Goal: Book appointment/travel/reservation

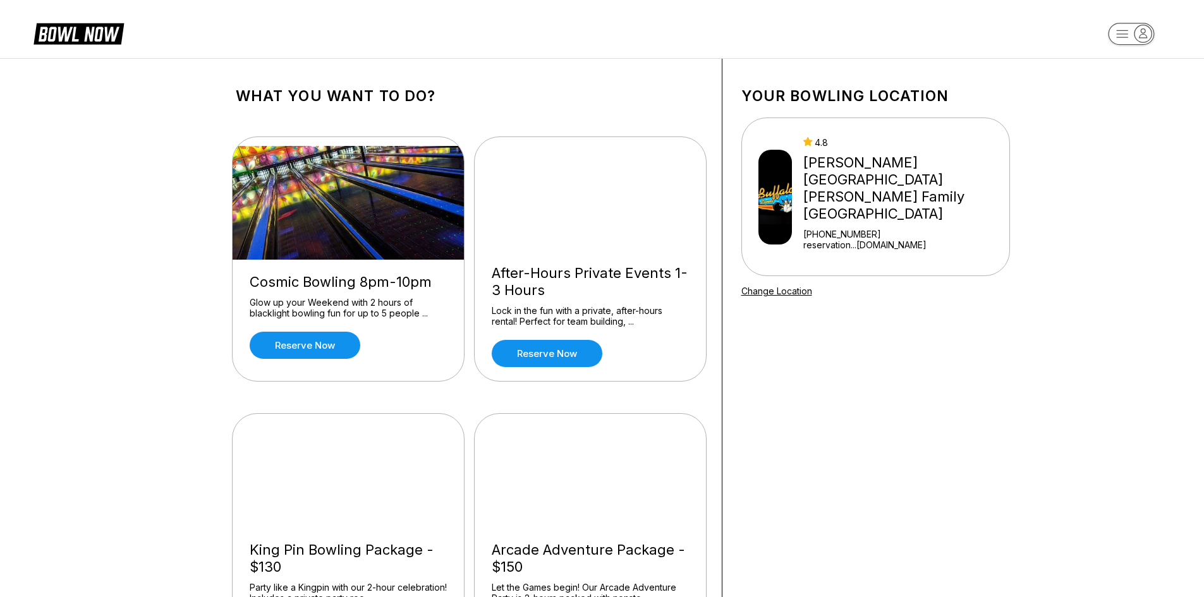
click at [1147, 32] on icon "button" at bounding box center [1143, 33] width 17 height 17
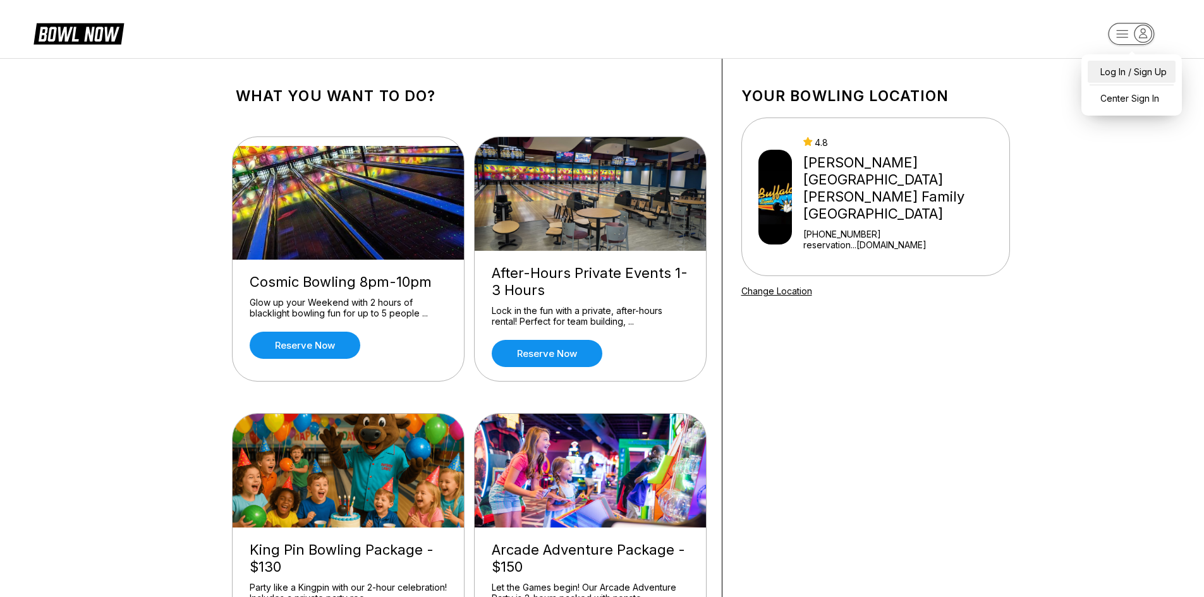
click at [1144, 75] on div "Log In / Sign Up" at bounding box center [1132, 72] width 88 height 22
select select "**"
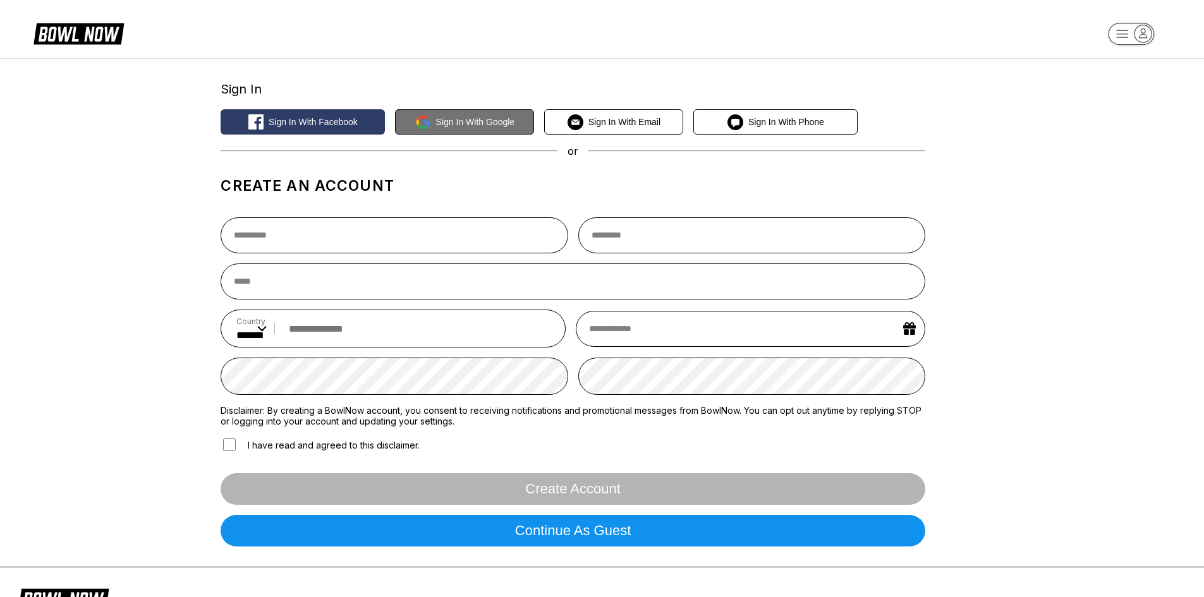
click at [456, 121] on span "Sign in with Google" at bounding box center [475, 122] width 79 height 10
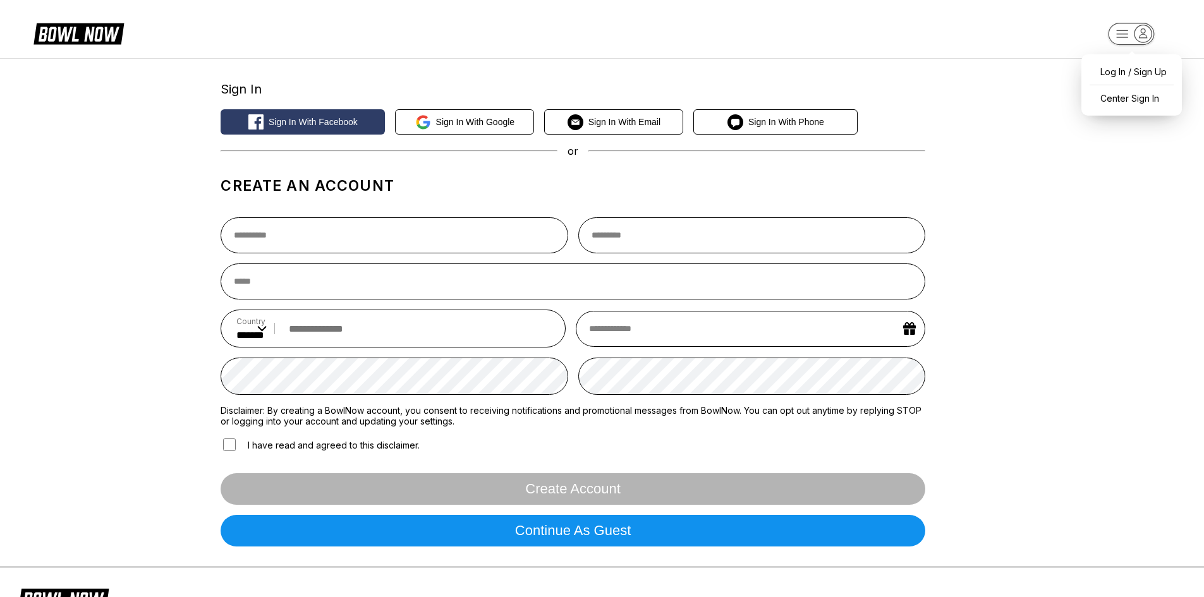
click at [1142, 32] on icon "button" at bounding box center [1144, 33] width 8 height 9
click at [1151, 101] on div "Center Sign In" at bounding box center [1132, 98] width 88 height 22
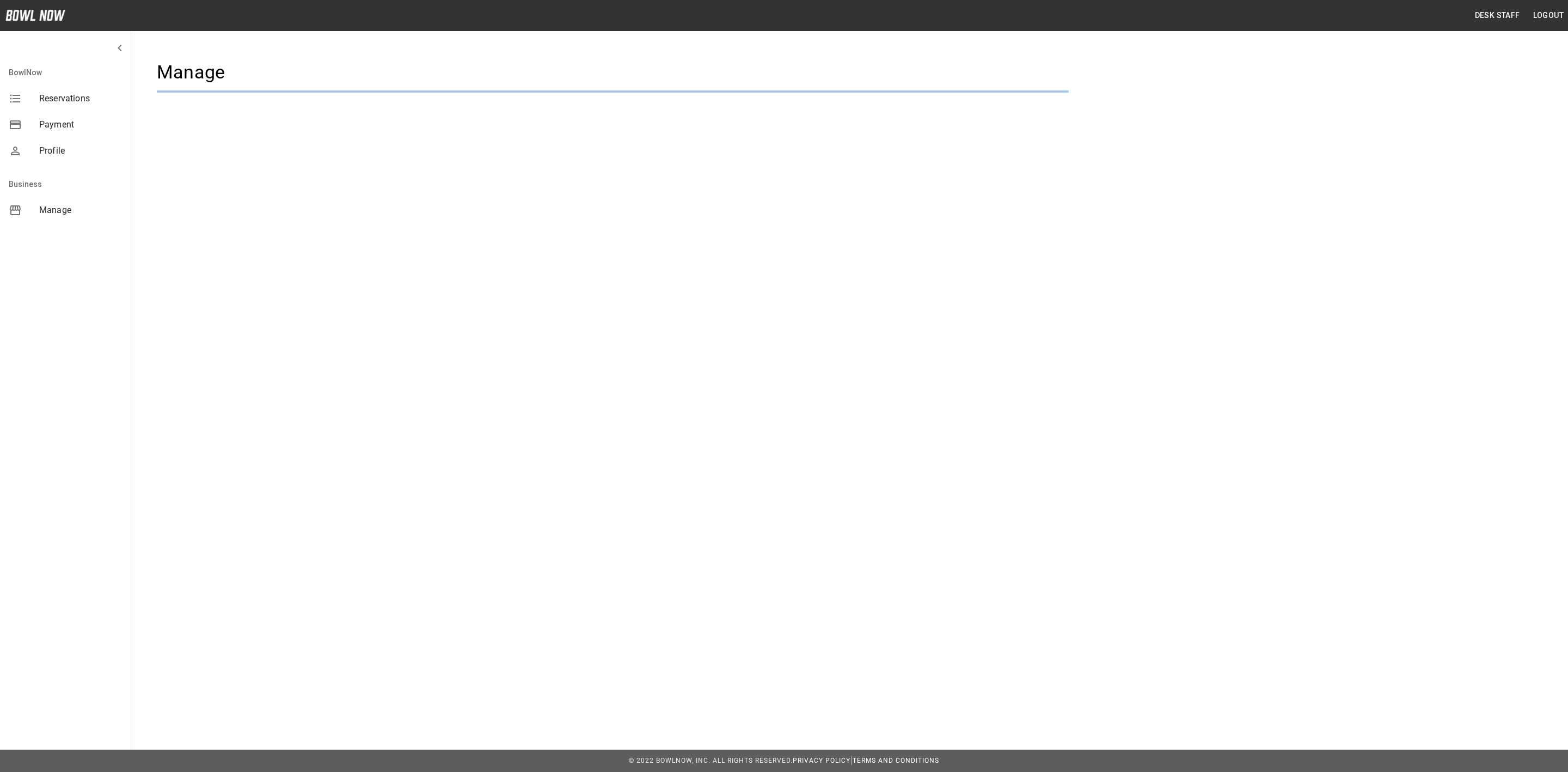
click at [677, 176] on div "Desk Staff Logout BowlNow Reservations Payment Profile Business Manage Manage" at bounding box center [784, 89] width 1568 height 177
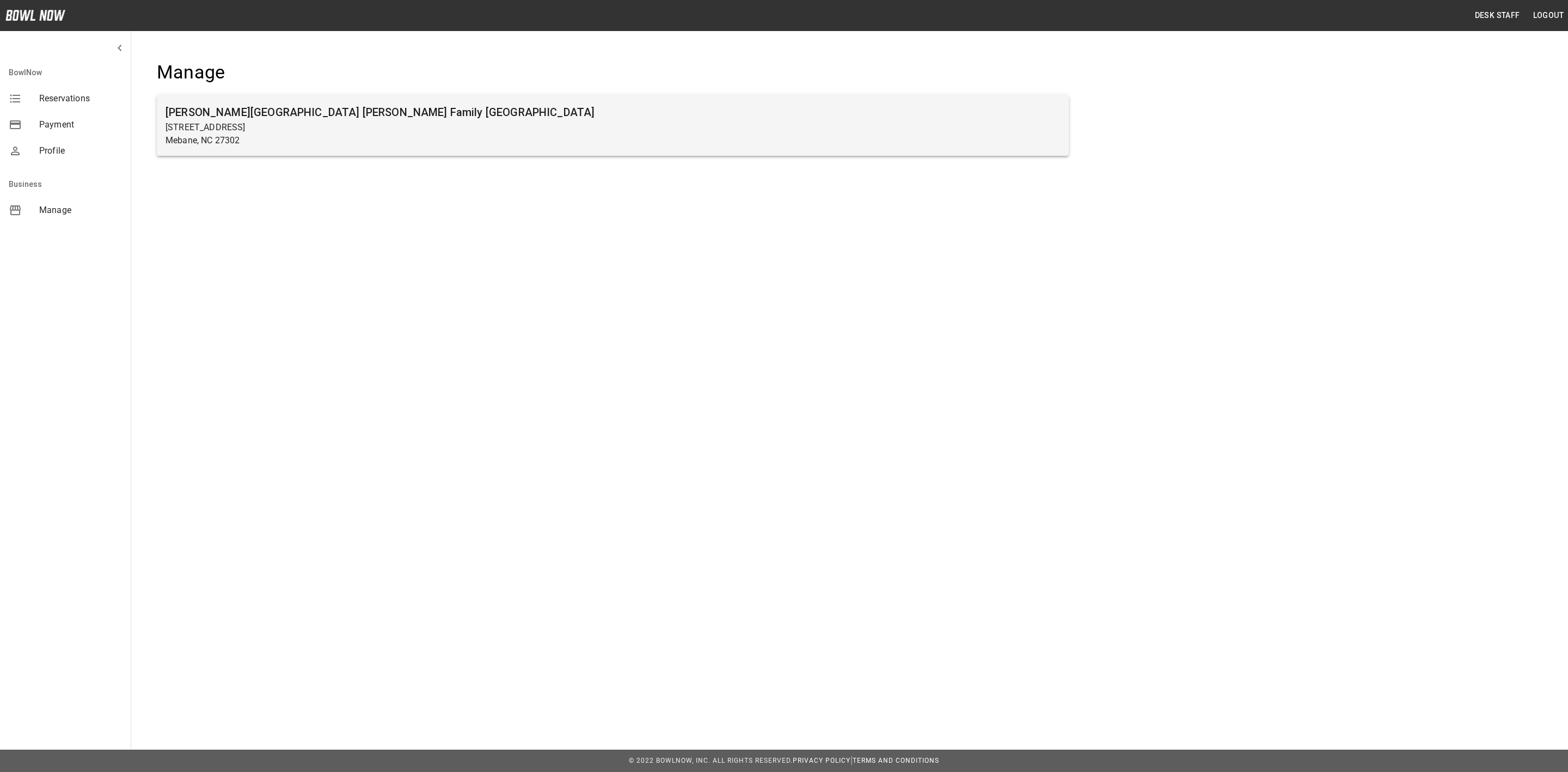
click at [621, 134] on p "Mebane, NC 27302" at bounding box center [612, 140] width 895 height 13
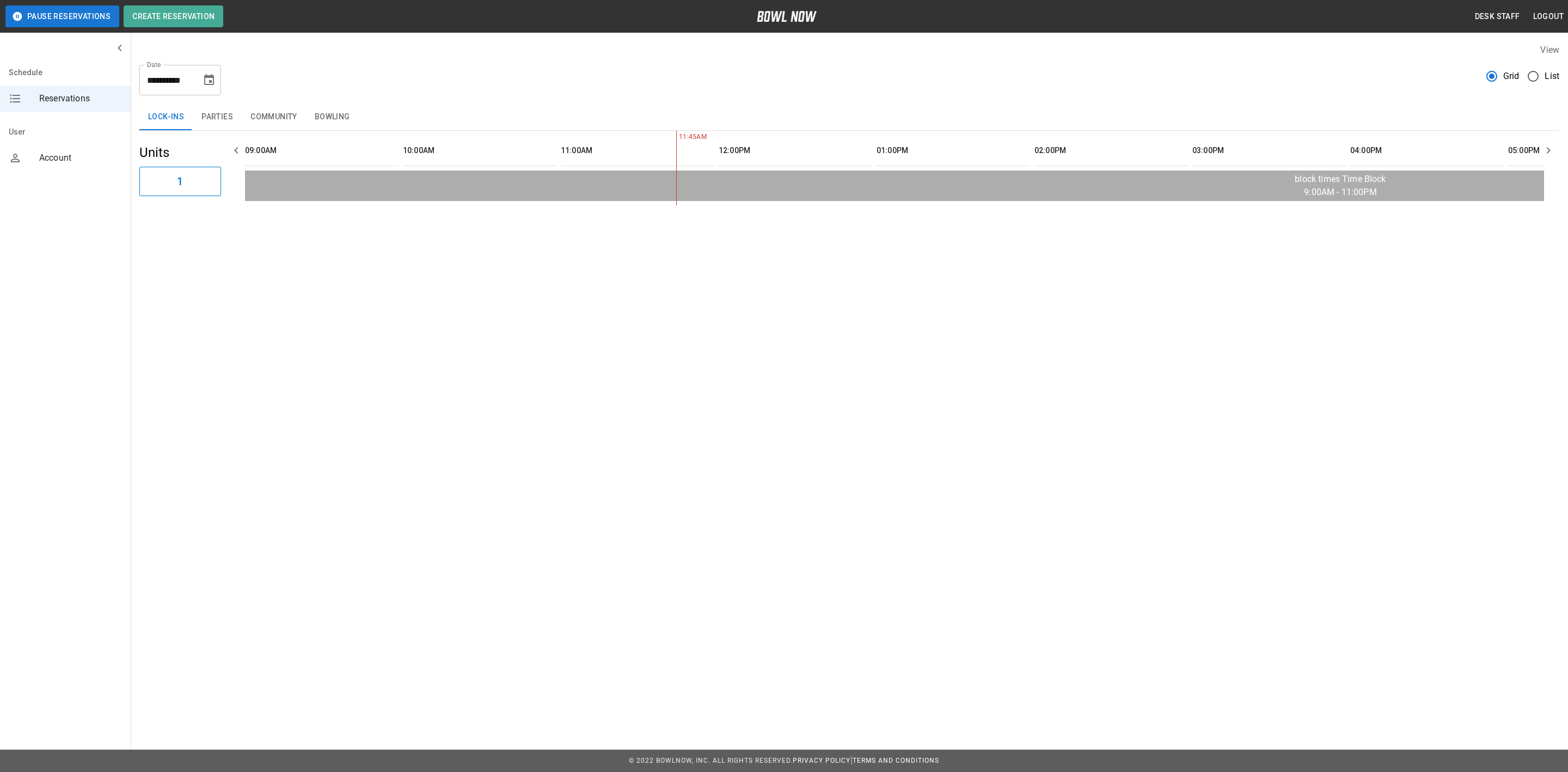
scroll to position [0, 316]
click at [208, 74] on icon "Choose date, selected date is Aug 23, 2025" at bounding box center [208, 79] width 13 height 13
click at [366, 91] on div "**********" at bounding box center [849, 76] width 1420 height 40
click at [275, 120] on button "Community" at bounding box center [274, 117] width 65 height 26
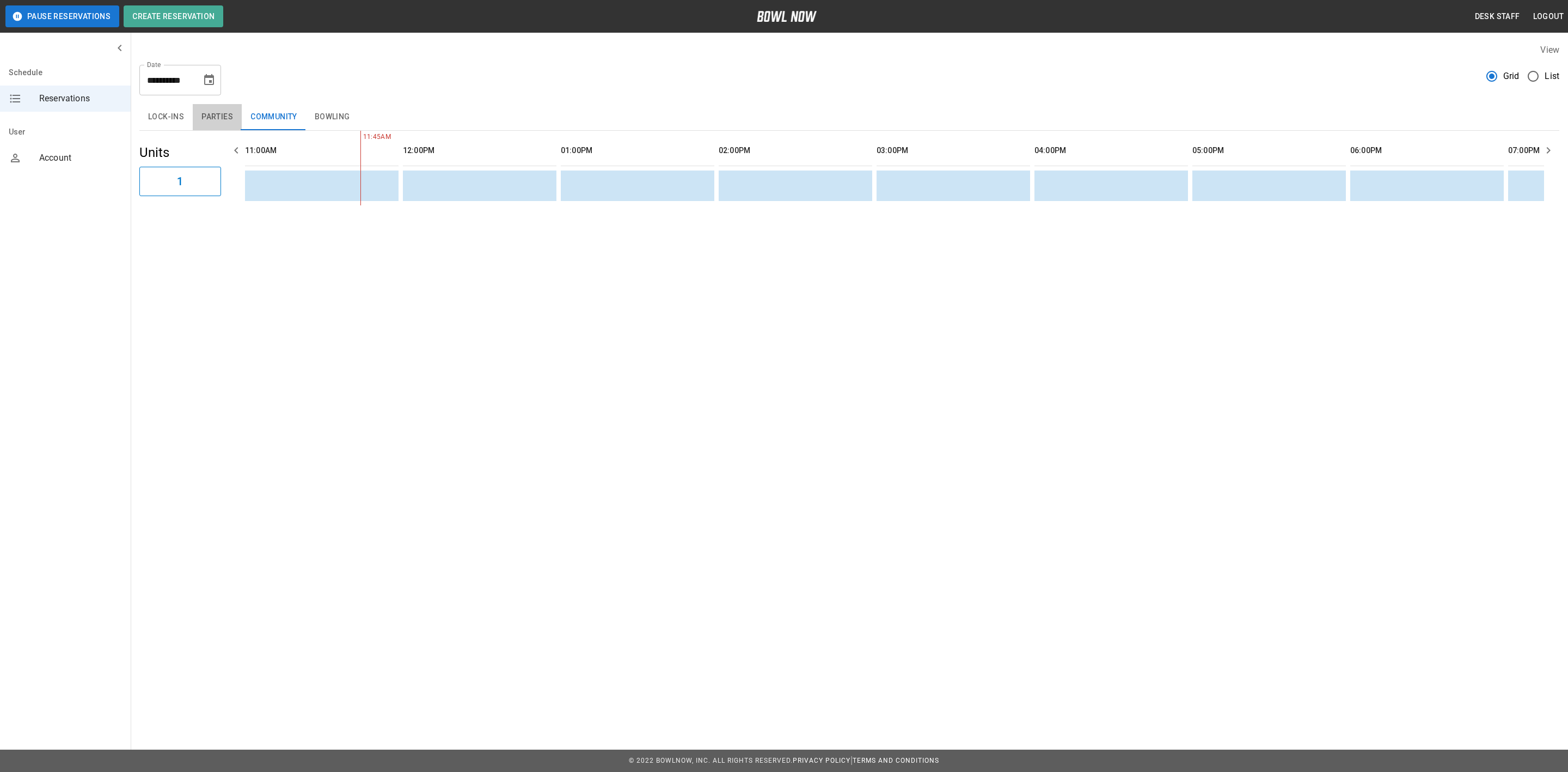
click at [201, 116] on button "Parties" at bounding box center [217, 117] width 49 height 26
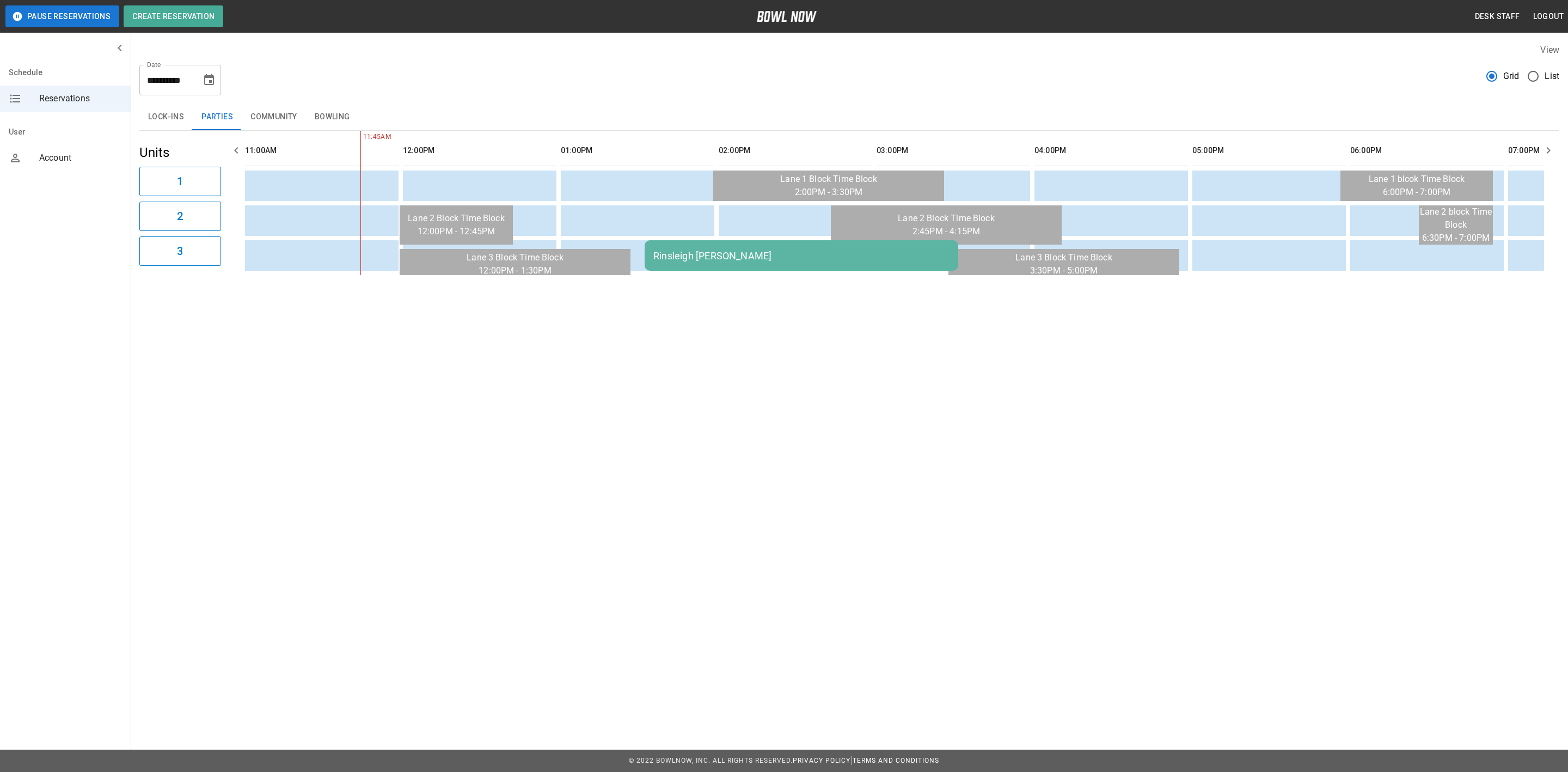
click at [665, 254] on div "Rinsleigh Doucette KP" at bounding box center [802, 255] width 296 height 11
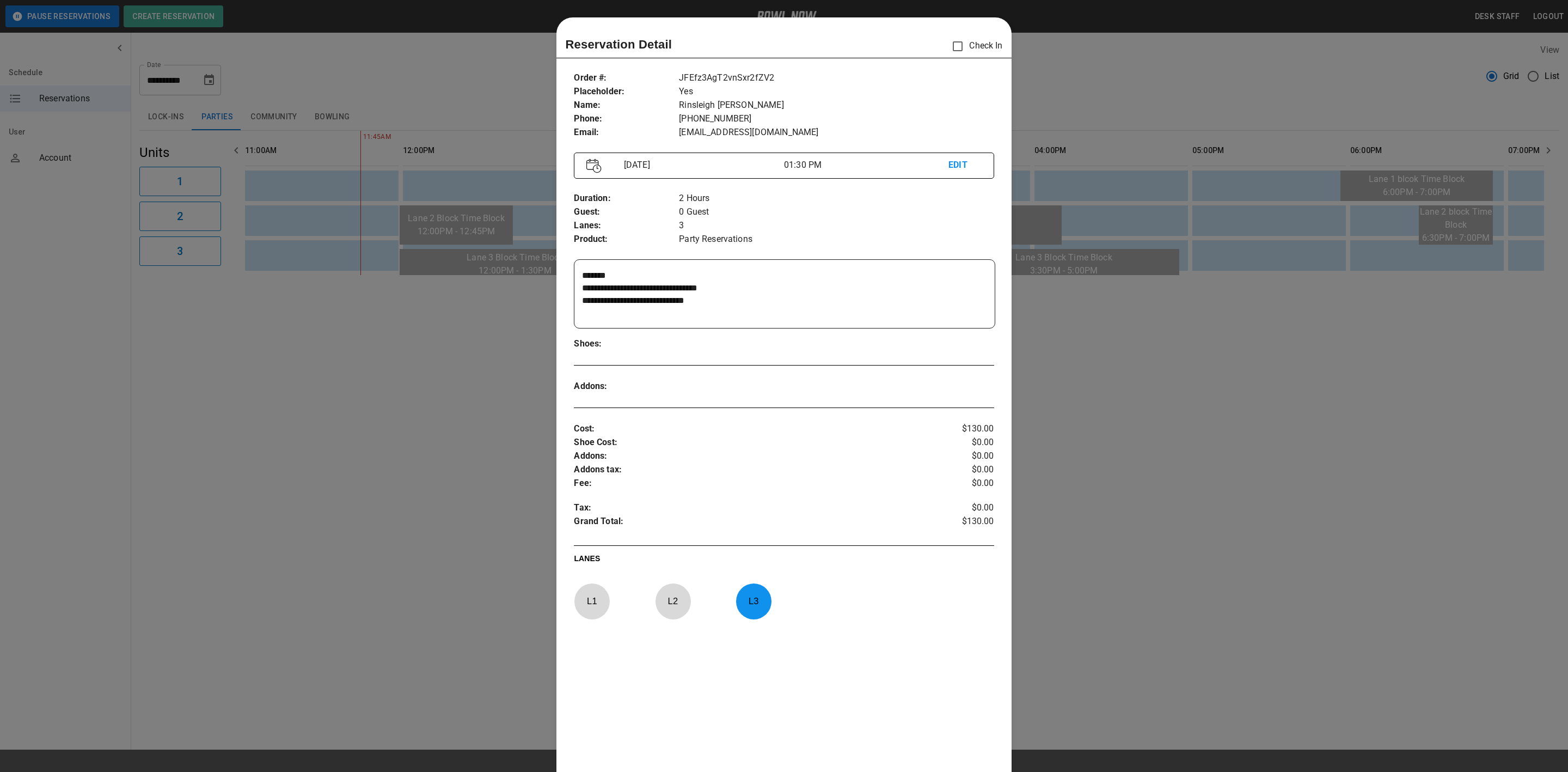
scroll to position [17, 0]
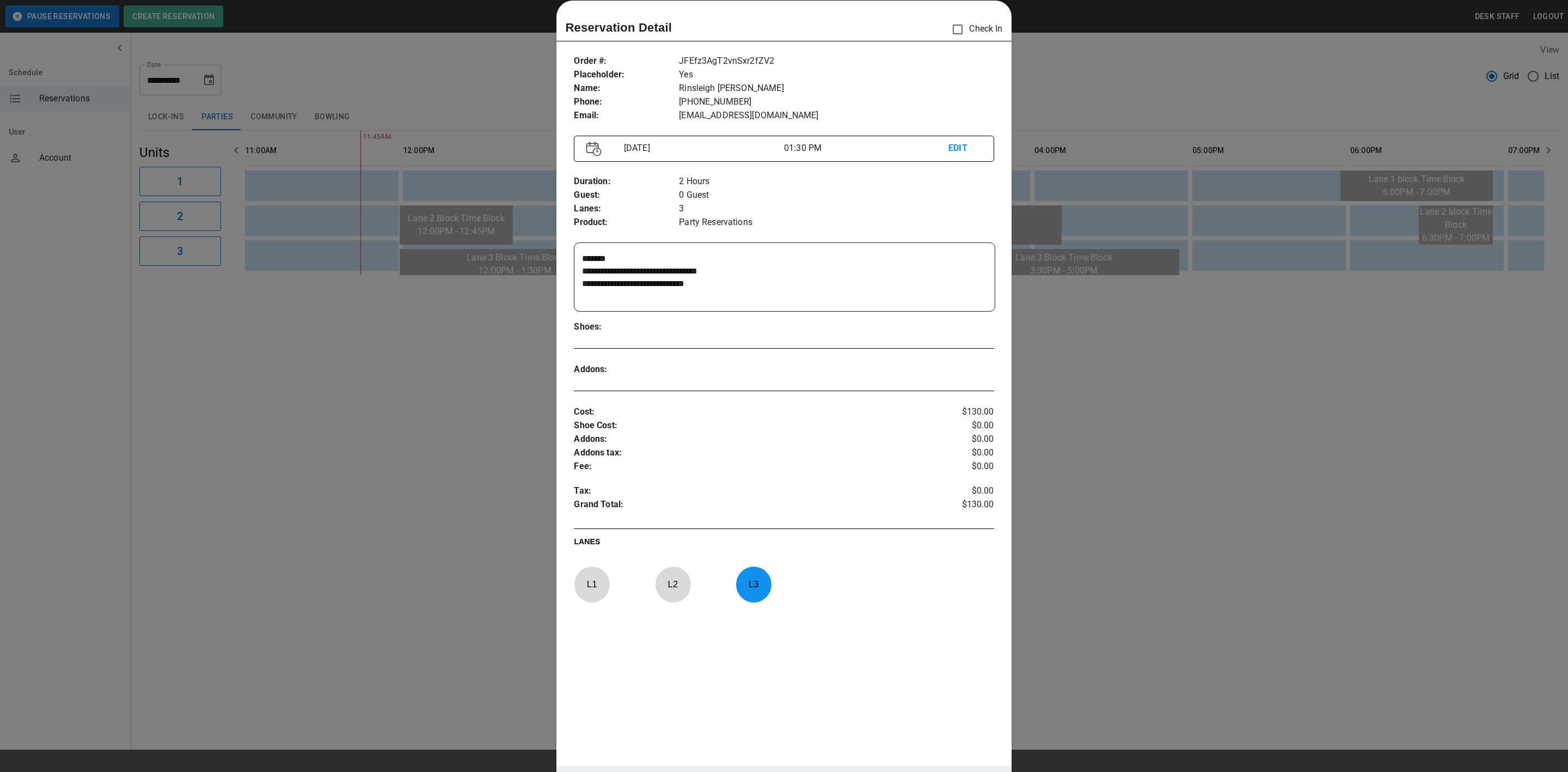
drag, startPoint x: 519, startPoint y: 327, endPoint x: 519, endPoint y: 309, distance: 18.0
click at [519, 327] on div at bounding box center [784, 386] width 1568 height 772
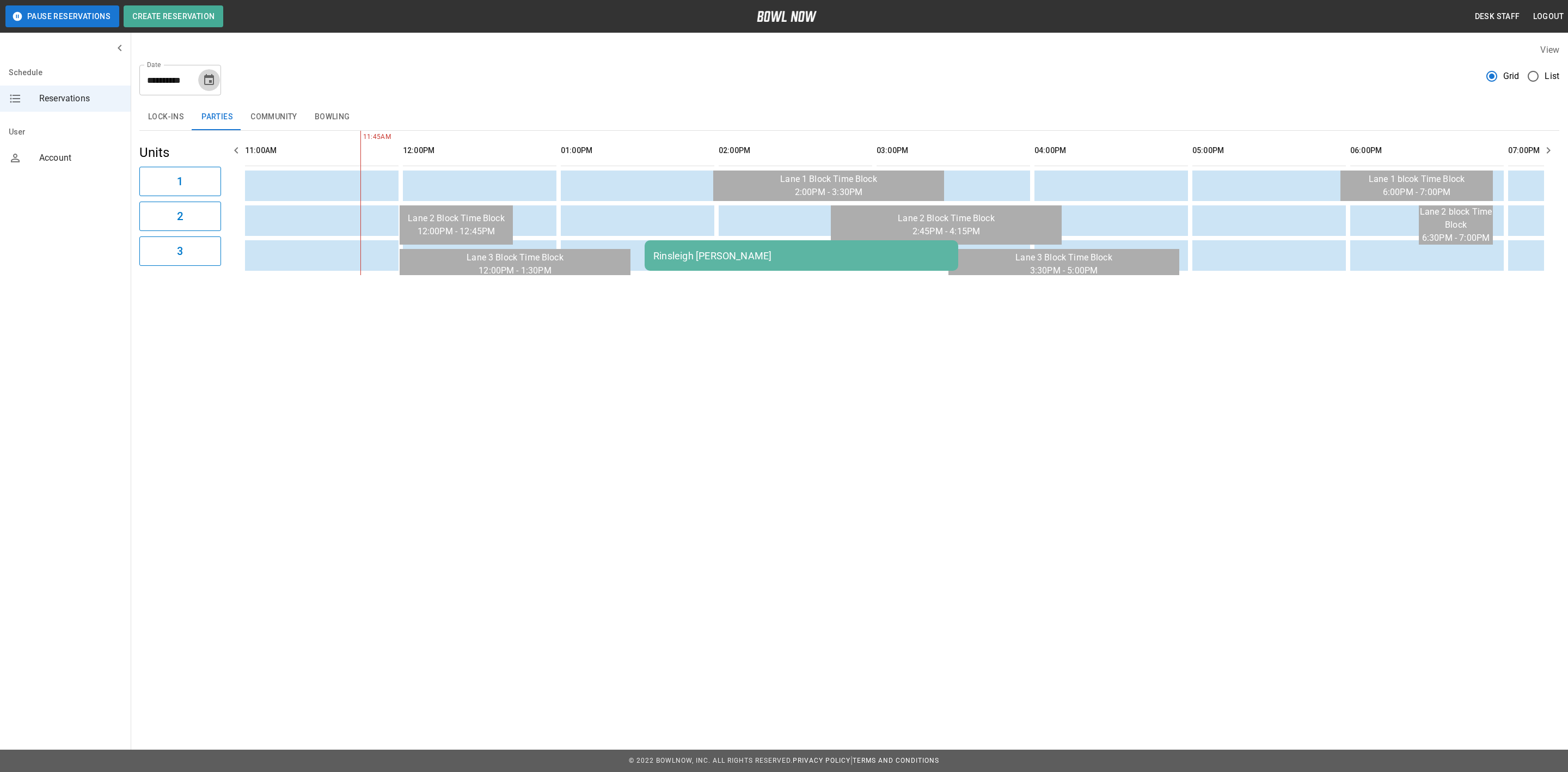
click at [214, 73] on icon "Choose date, selected date is Aug 23, 2025" at bounding box center [208, 79] width 13 height 13
click at [100, 233] on button "24" at bounding box center [101, 240] width 20 height 20
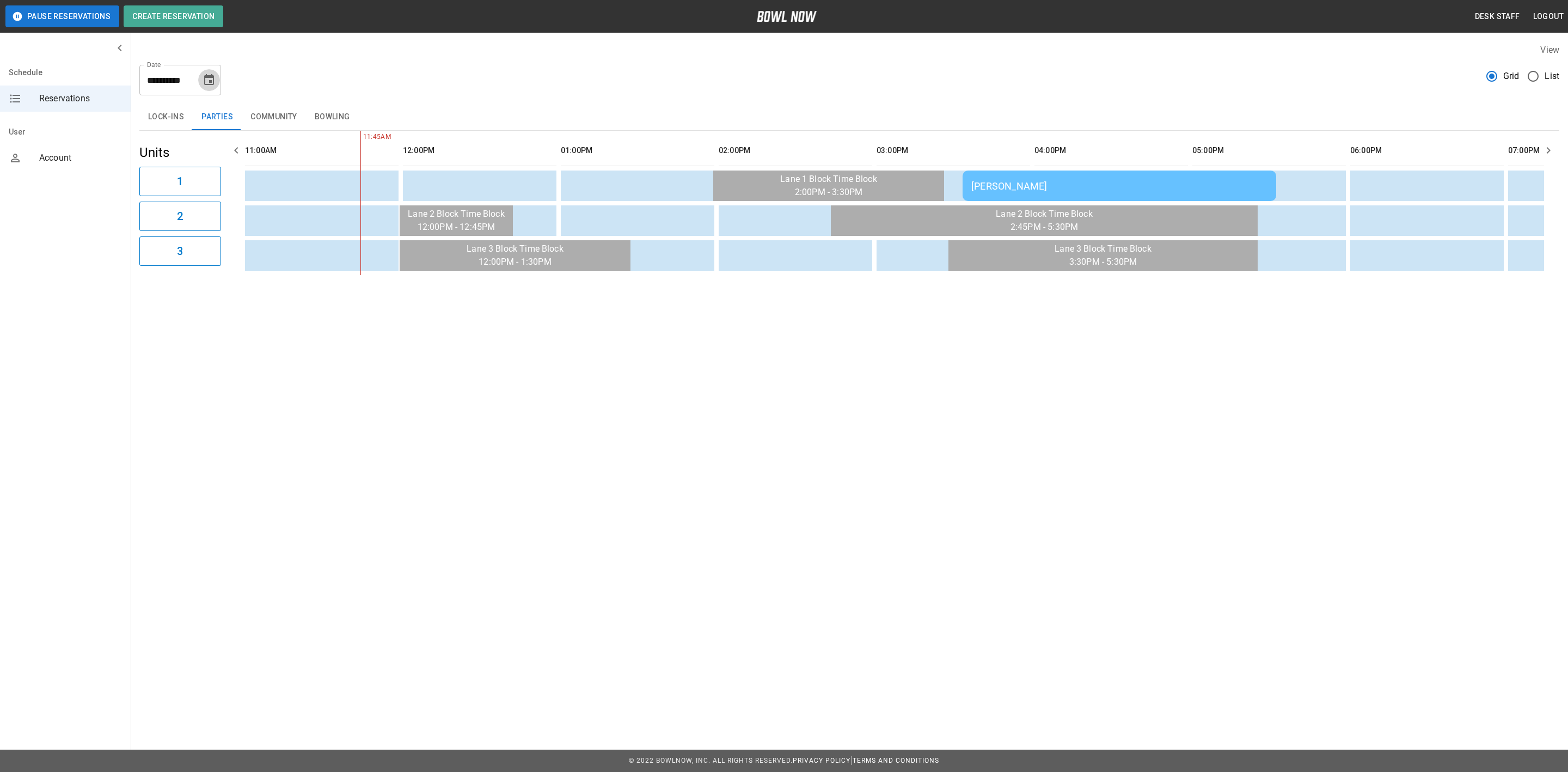
click at [216, 78] on button "Choose date, selected date is Aug 24, 2025" at bounding box center [208, 79] width 22 height 22
click at [127, 238] on button "25" at bounding box center [122, 240] width 20 height 20
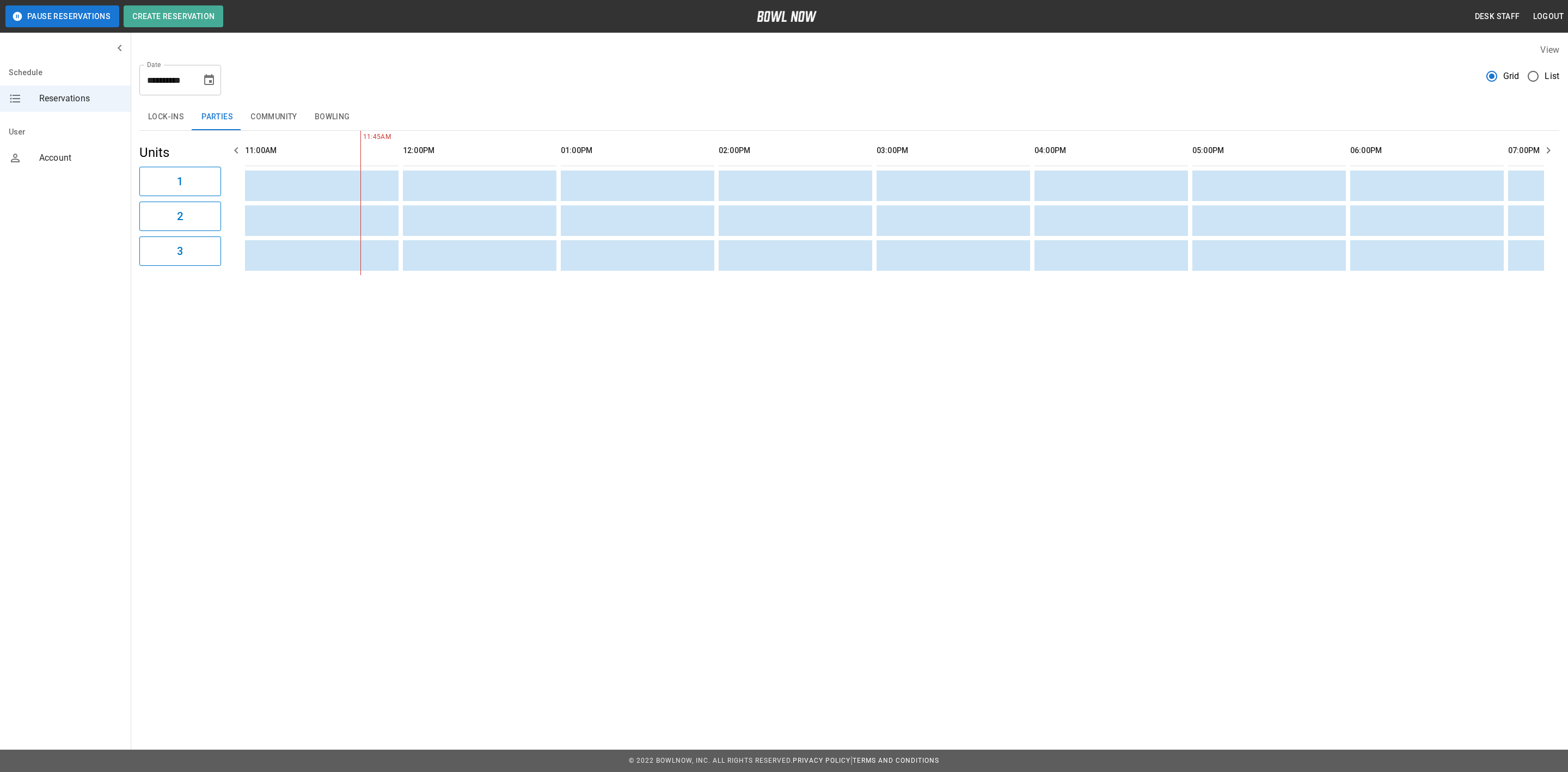
click at [208, 78] on icon "Choose date, selected date is Aug 25, 2025" at bounding box center [208, 79] width 9 height 11
click at [237, 235] on button "30" at bounding box center [232, 240] width 20 height 20
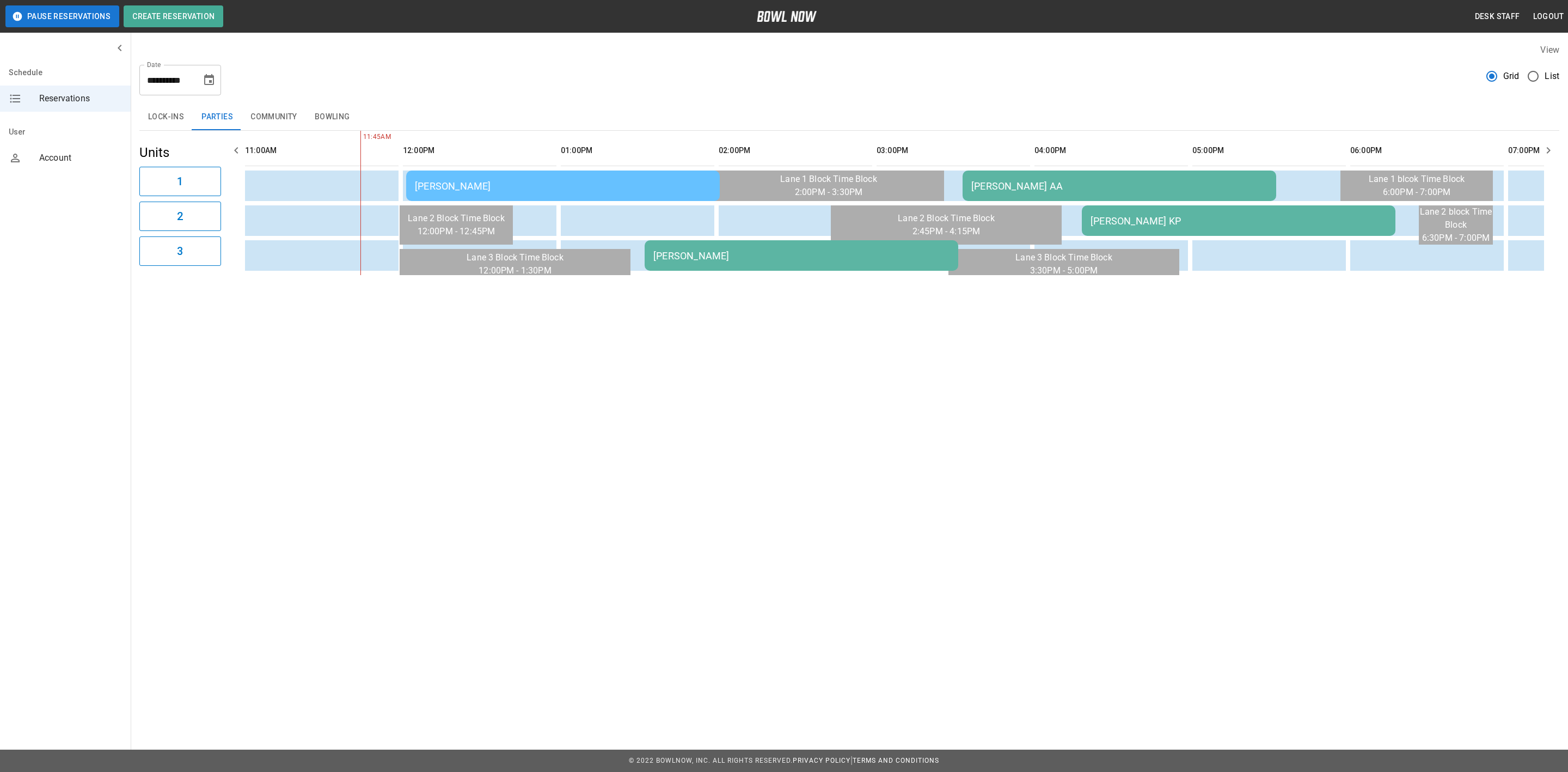
drag, startPoint x: 542, startPoint y: 291, endPoint x: 578, endPoint y: 288, distance: 36.1
click at [578, 283] on div "**********" at bounding box center [849, 159] width 1437 height 249
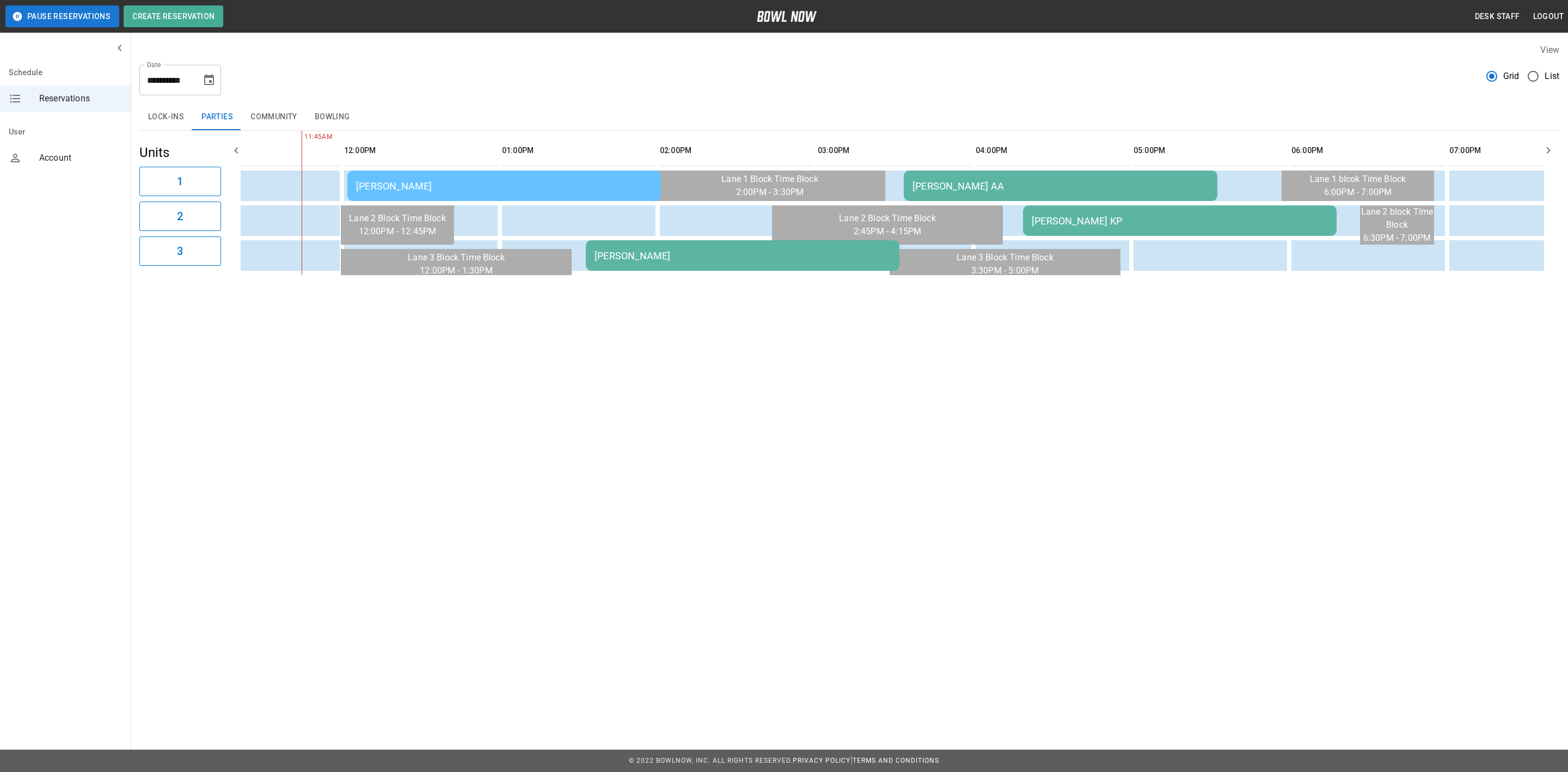
scroll to position [0, 376]
click at [217, 82] on button "Choose date, selected date is Aug 30, 2025" at bounding box center [208, 79] width 22 height 22
click at [233, 214] on button "23" at bounding box center [232, 220] width 20 height 20
type input "**********"
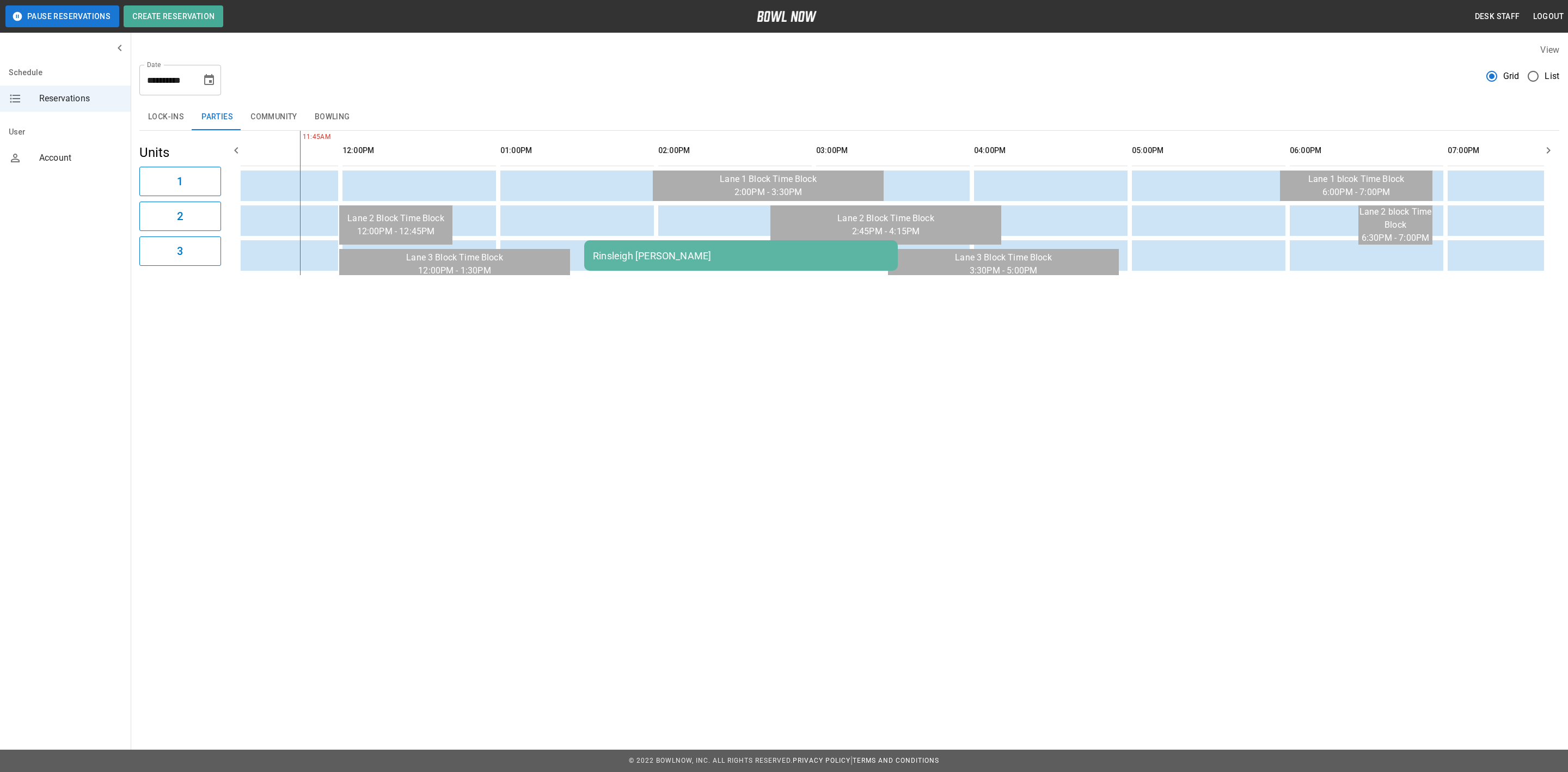
drag, startPoint x: 501, startPoint y: 287, endPoint x: 471, endPoint y: 280, distance: 30.8
click at [437, 283] on div "**********" at bounding box center [849, 159] width 1437 height 249
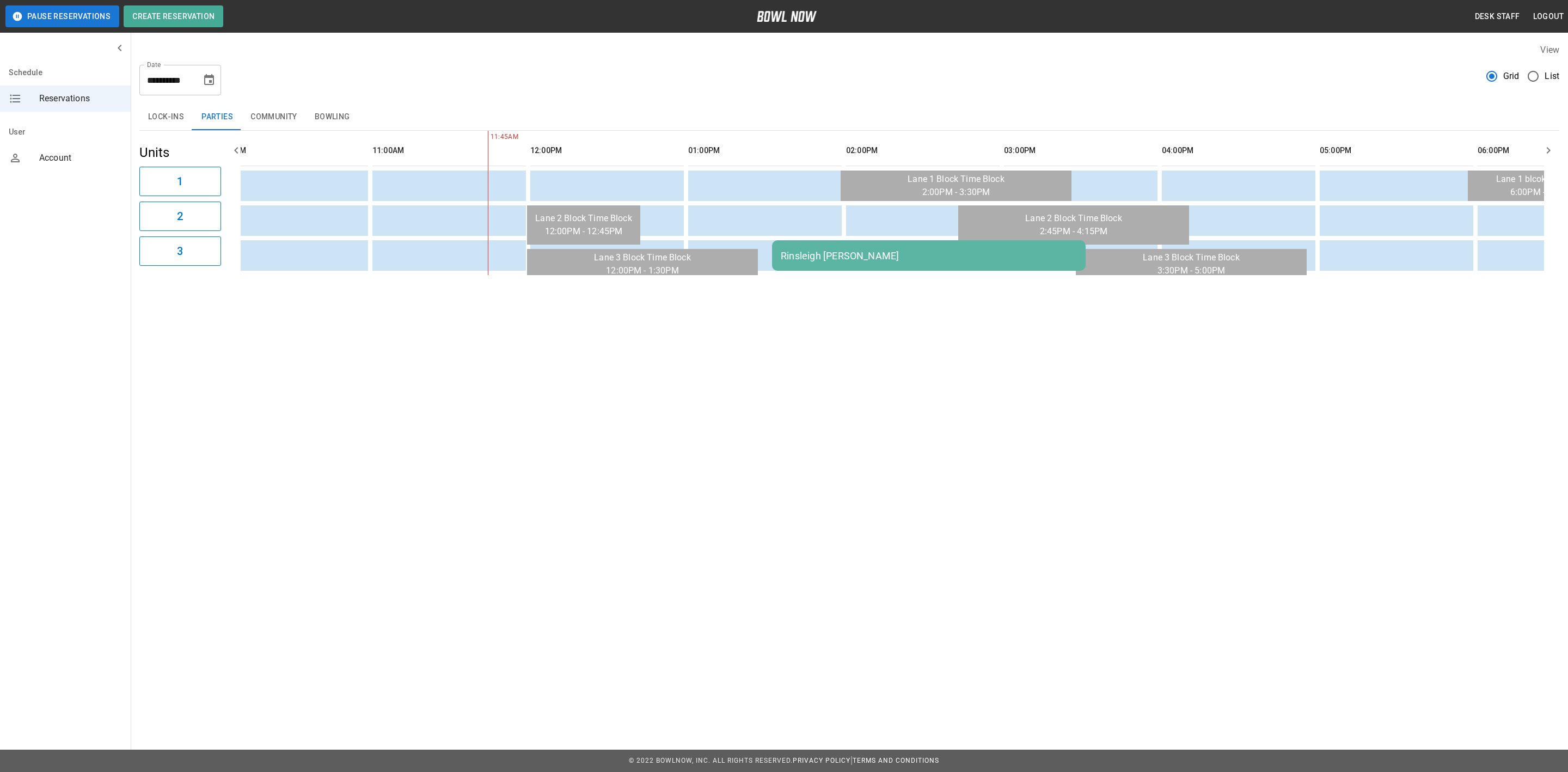
scroll to position [0, 0]
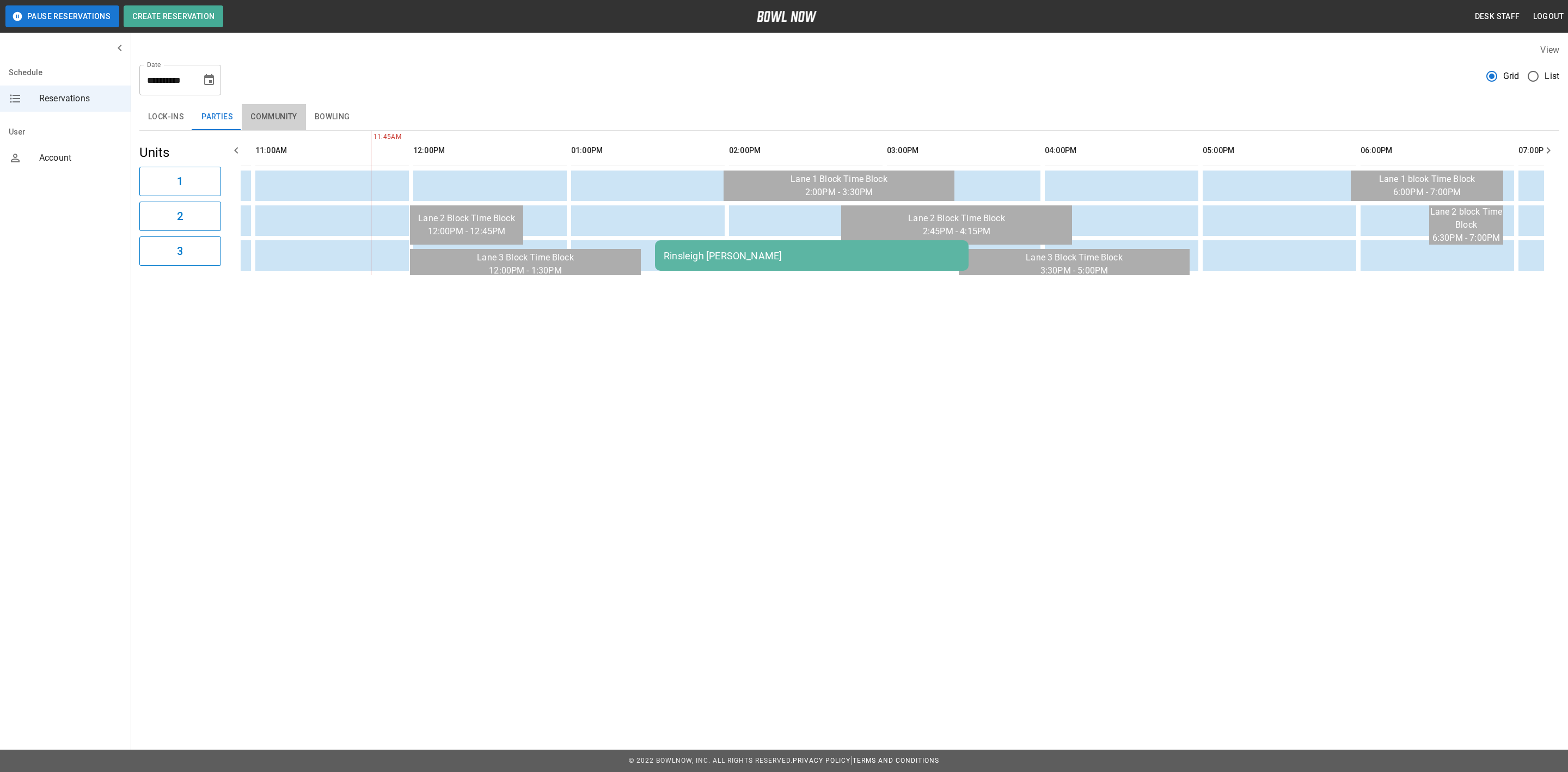
drag, startPoint x: 304, startPoint y: 118, endPoint x: 286, endPoint y: 122, distance: 18.4
click at [304, 118] on button "Community" at bounding box center [274, 117] width 65 height 26
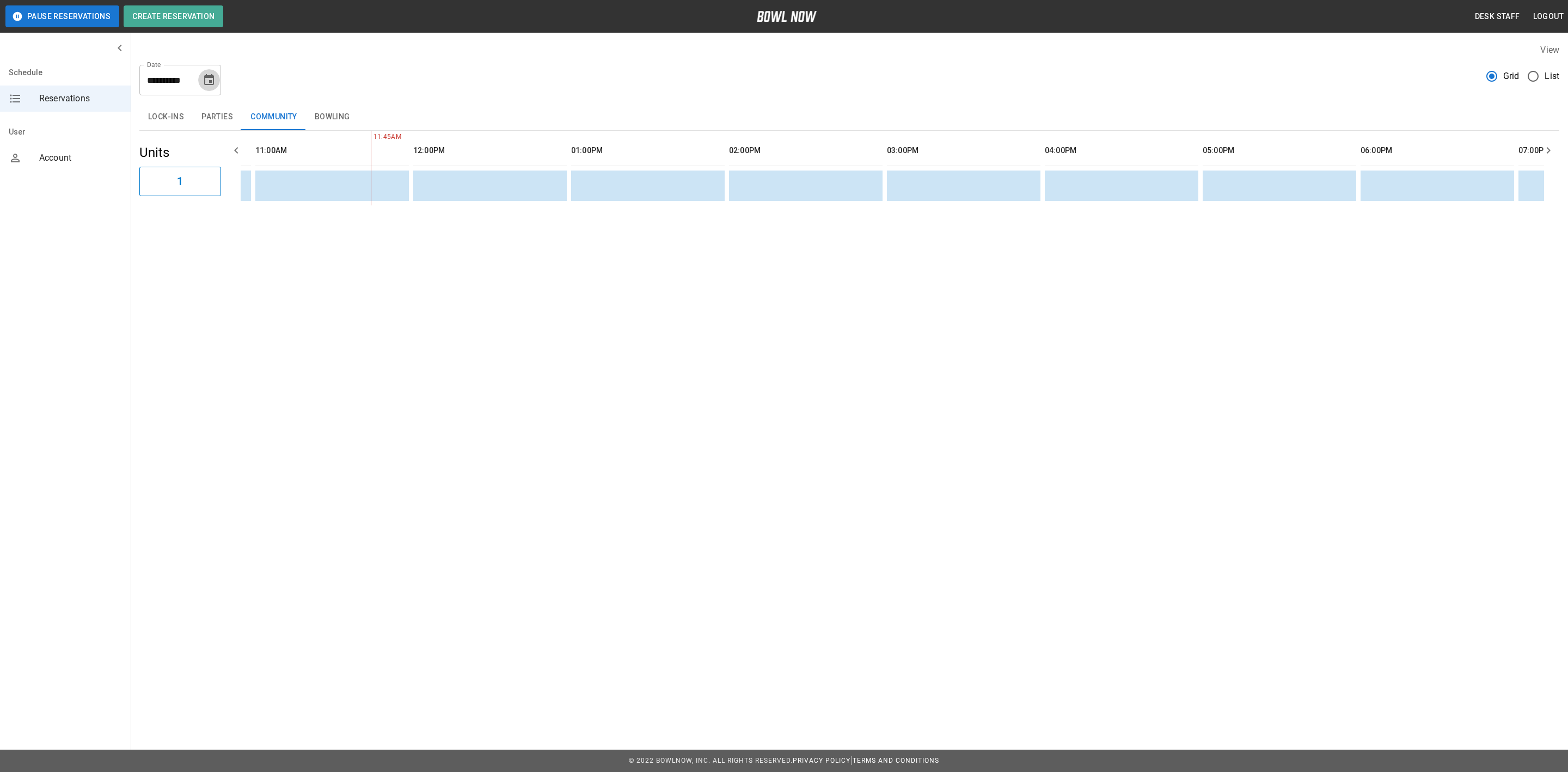
click at [205, 71] on button "Choose date, selected date is Aug 23, 2025" at bounding box center [208, 79] width 22 height 22
drag, startPoint x: 413, startPoint y: 72, endPoint x: 402, endPoint y: 81, distance: 14.2
click at [413, 72] on div "**********" at bounding box center [849, 76] width 1420 height 40
click at [327, 115] on button "Bowling" at bounding box center [332, 117] width 53 height 26
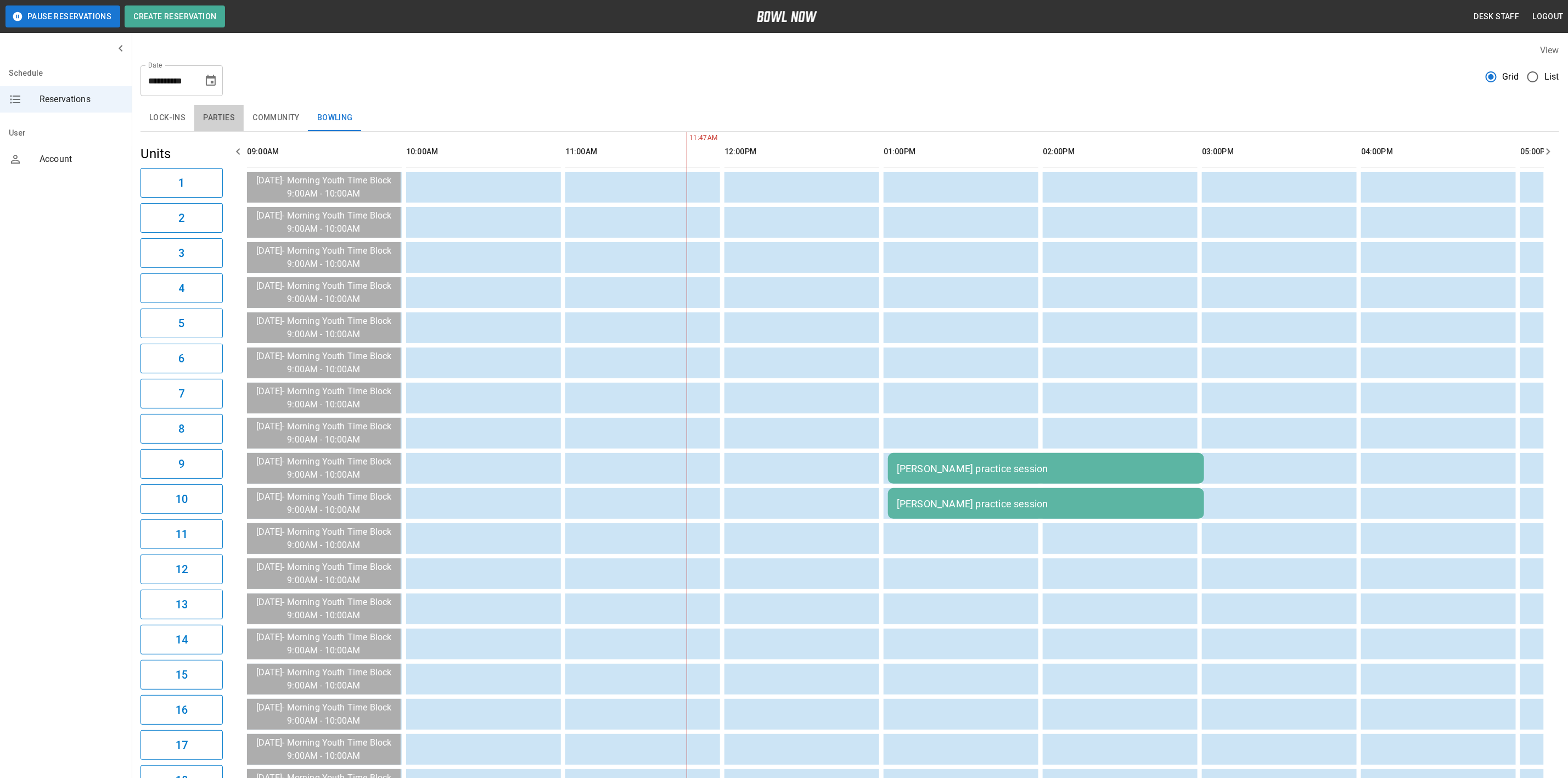
click at [239, 115] on button "Parties" at bounding box center [219, 118] width 49 height 26
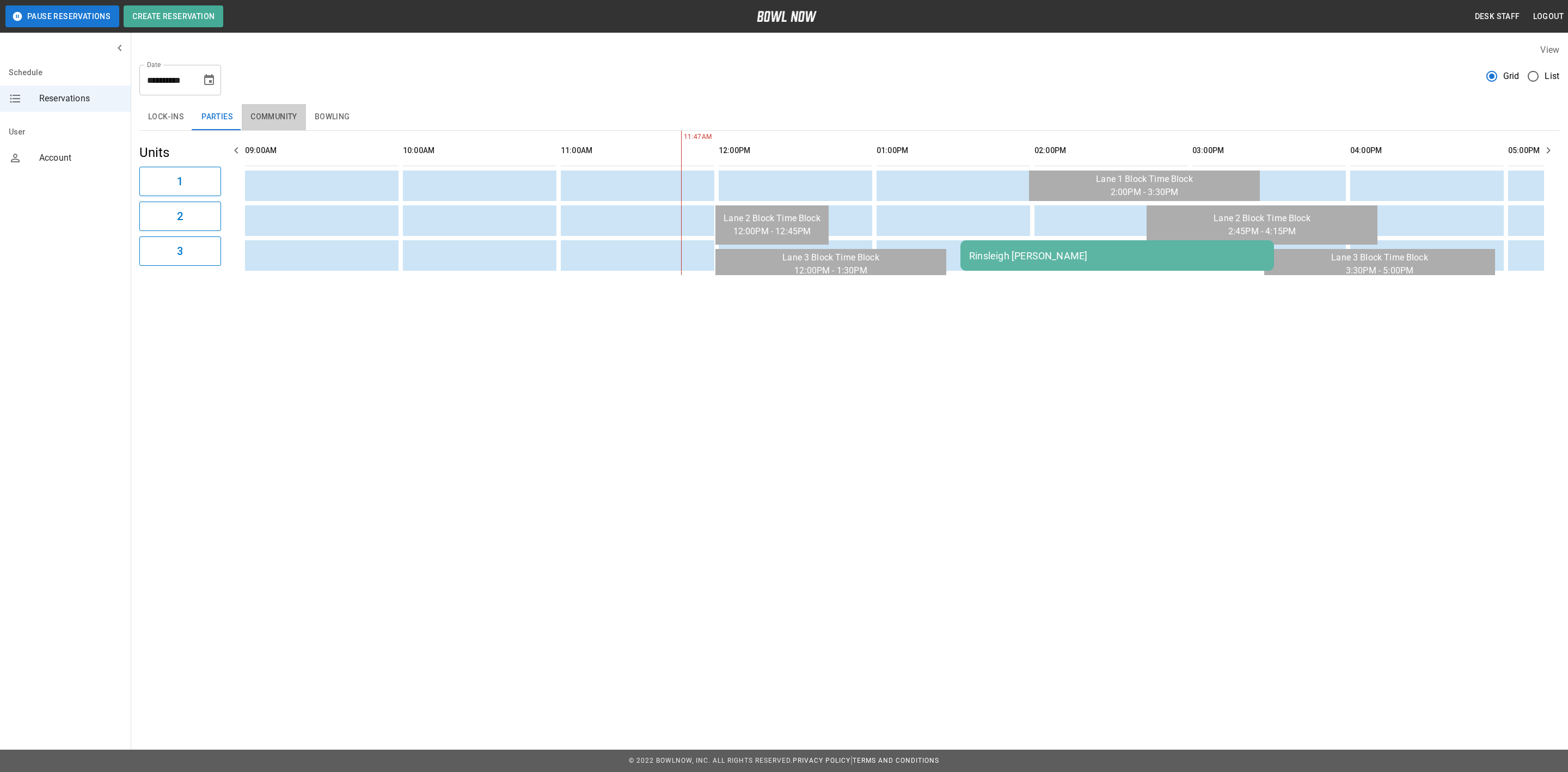
click at [294, 116] on button "Community" at bounding box center [274, 117] width 65 height 26
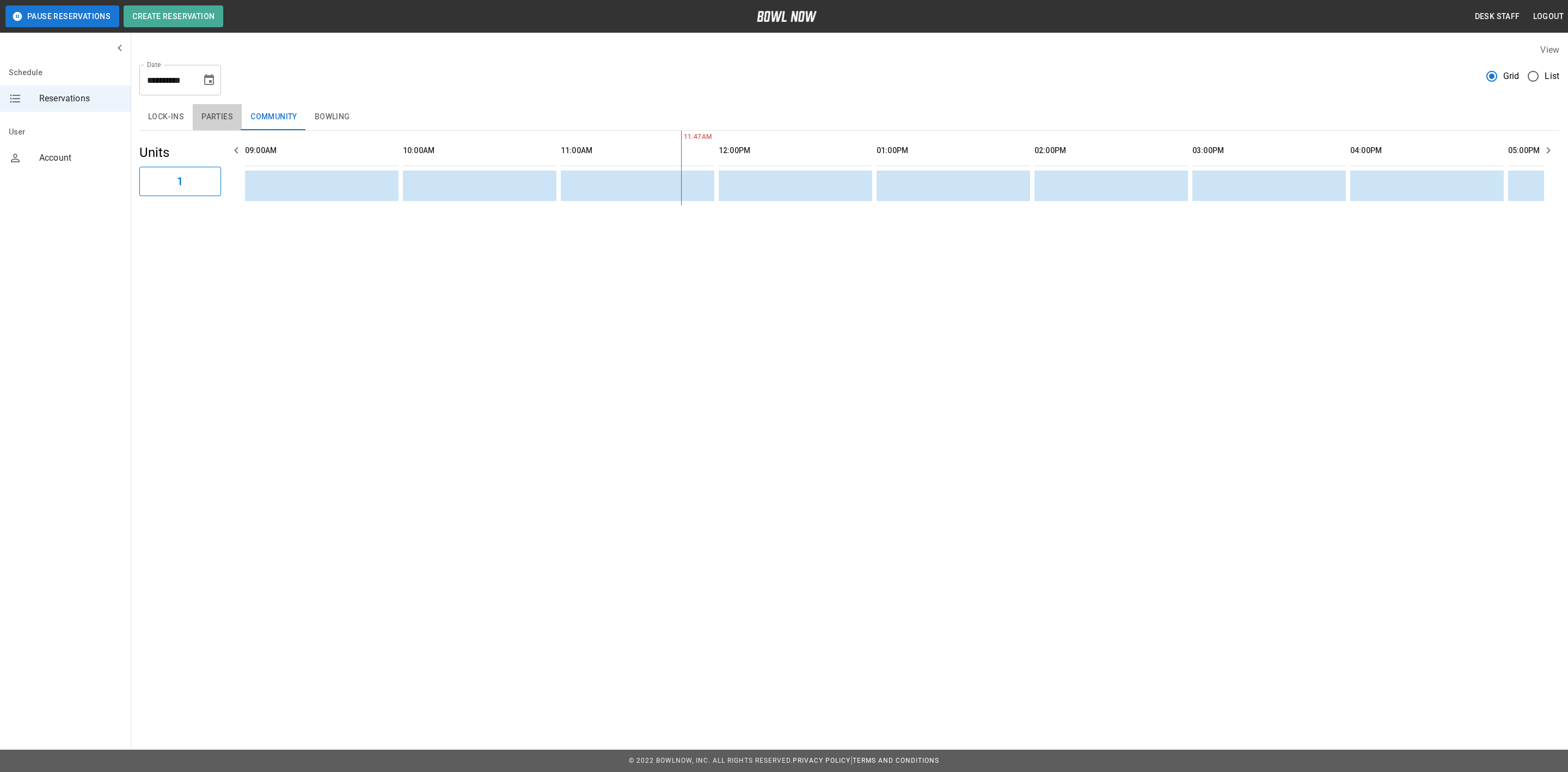
click at [216, 116] on button "Parties" at bounding box center [217, 117] width 49 height 26
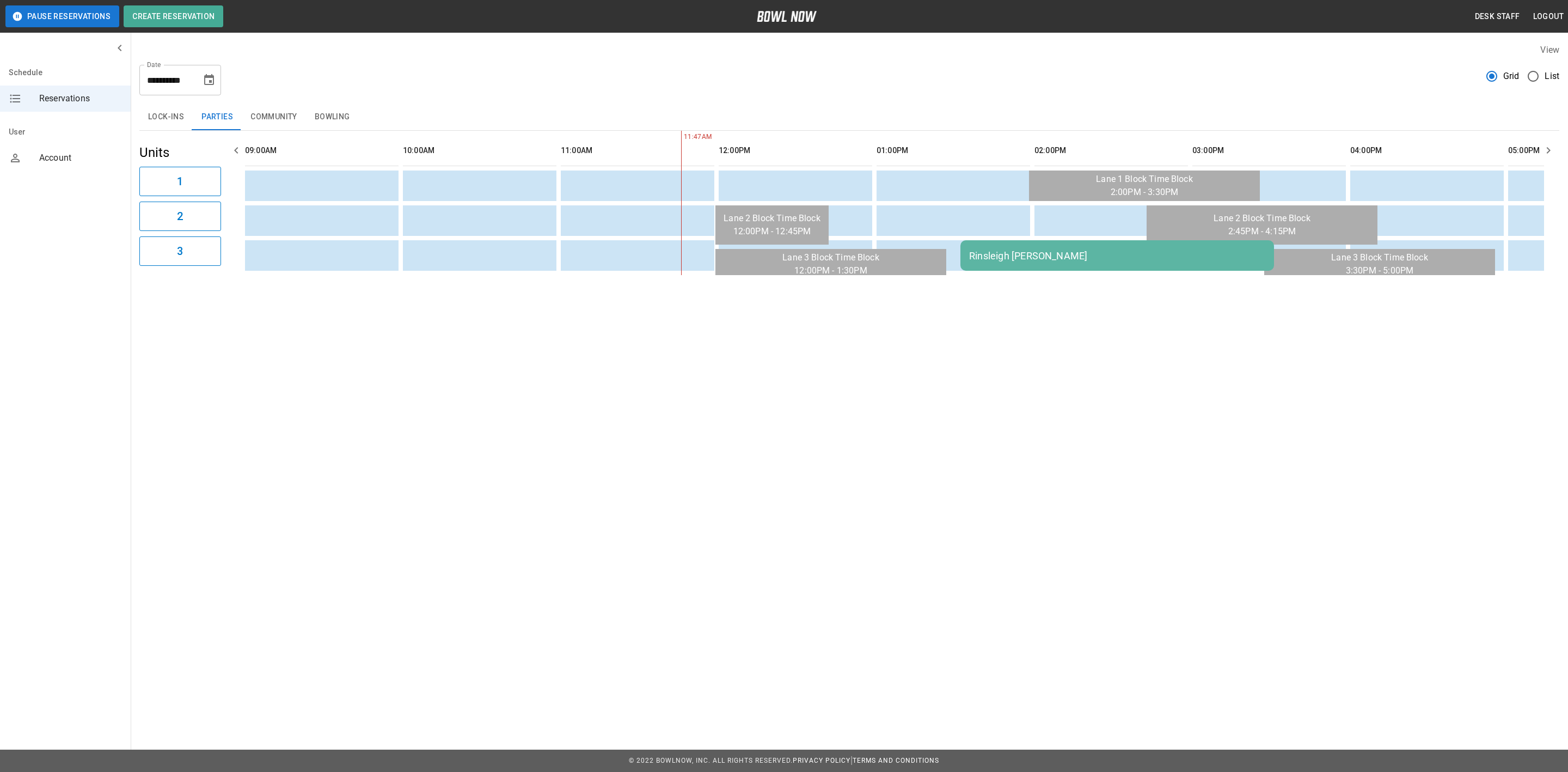
click at [273, 113] on button "Community" at bounding box center [274, 117] width 65 height 26
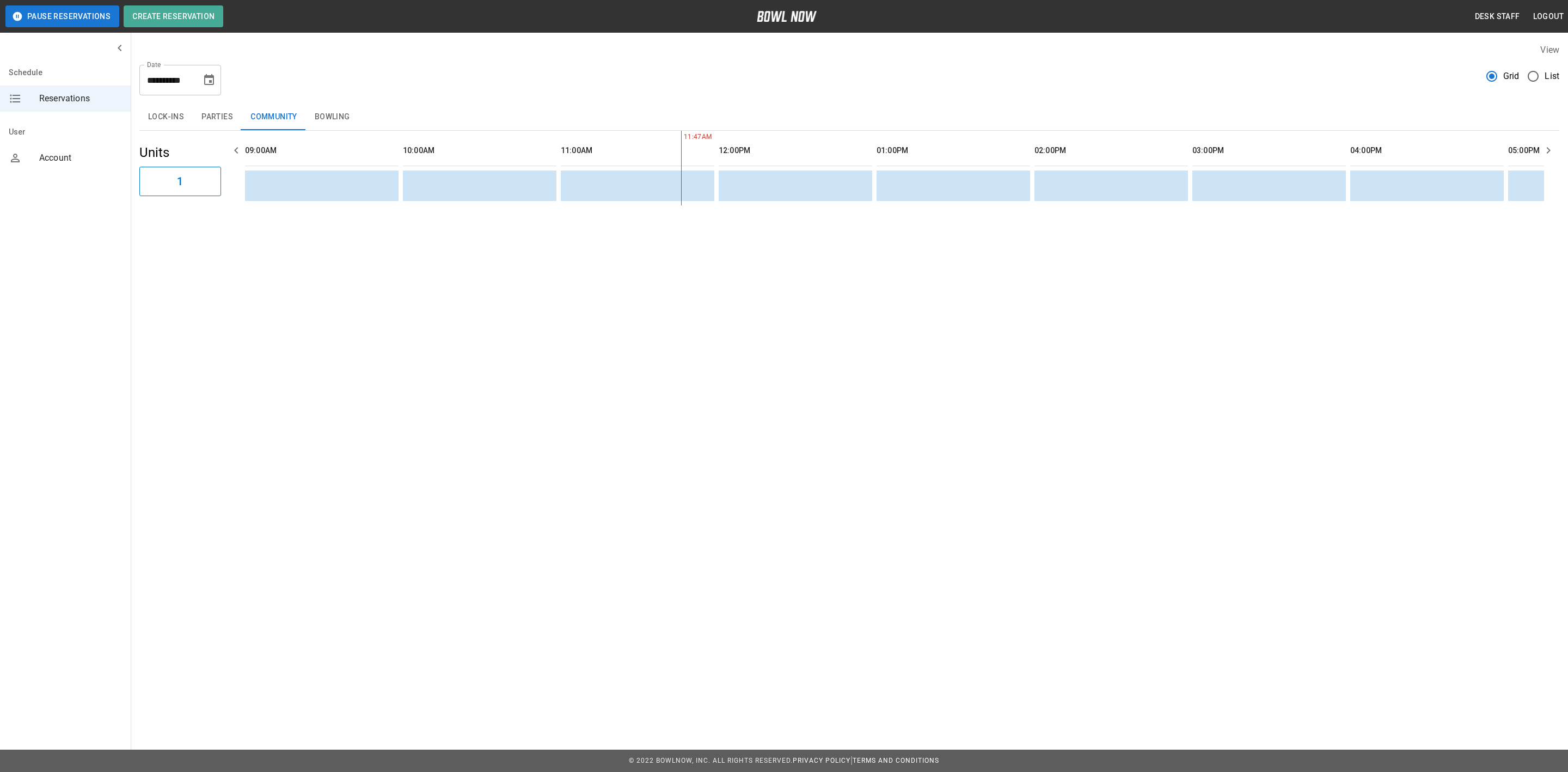
click at [369, 120] on div "Lock-ins Parties Community Bowling" at bounding box center [849, 117] width 1420 height 26
click at [350, 121] on button "Bowling" at bounding box center [332, 117] width 53 height 26
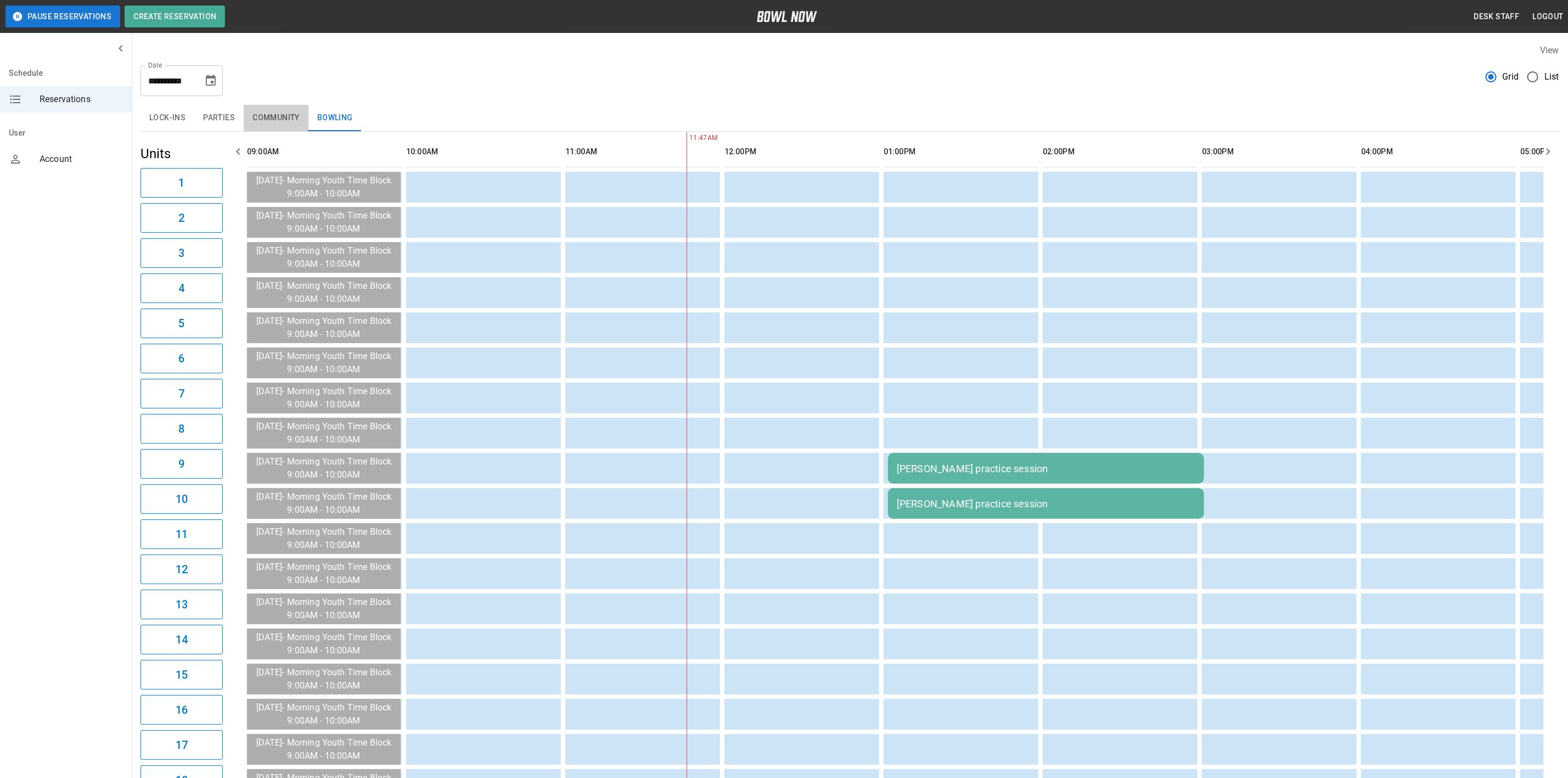
click at [275, 122] on button "Community" at bounding box center [276, 118] width 65 height 26
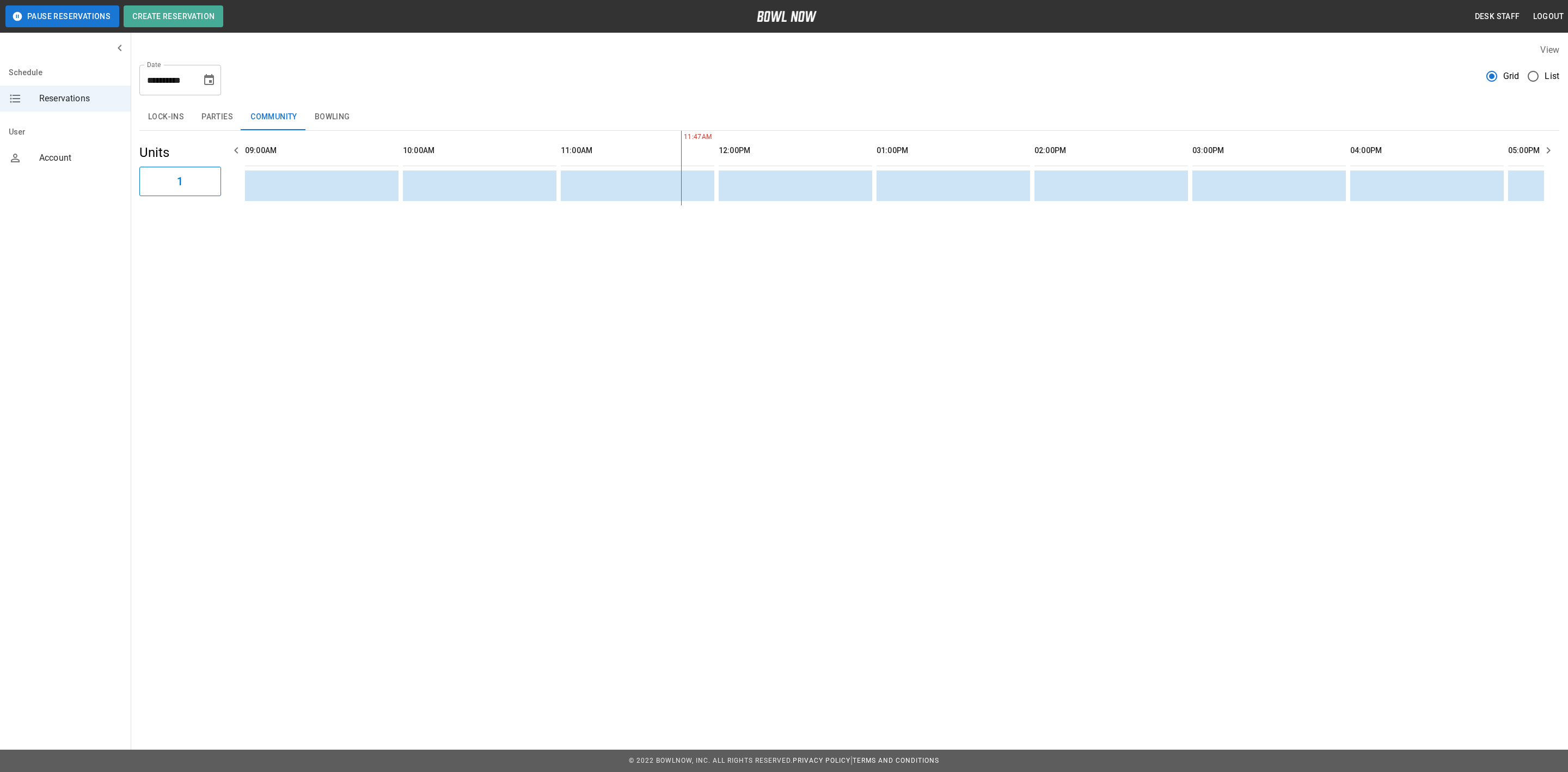
click at [204, 115] on button "Parties" at bounding box center [217, 117] width 49 height 26
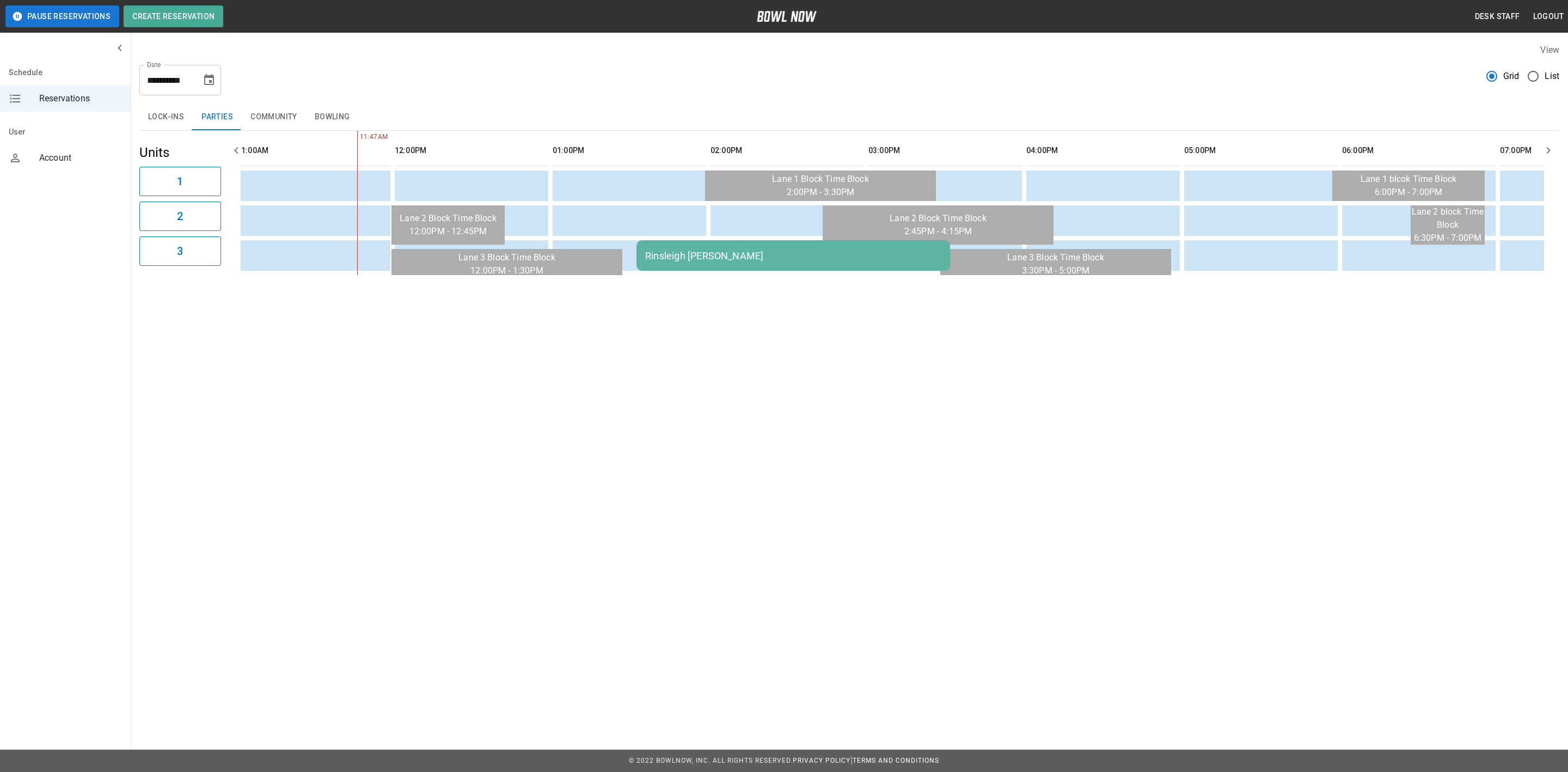
scroll to position [0, 475]
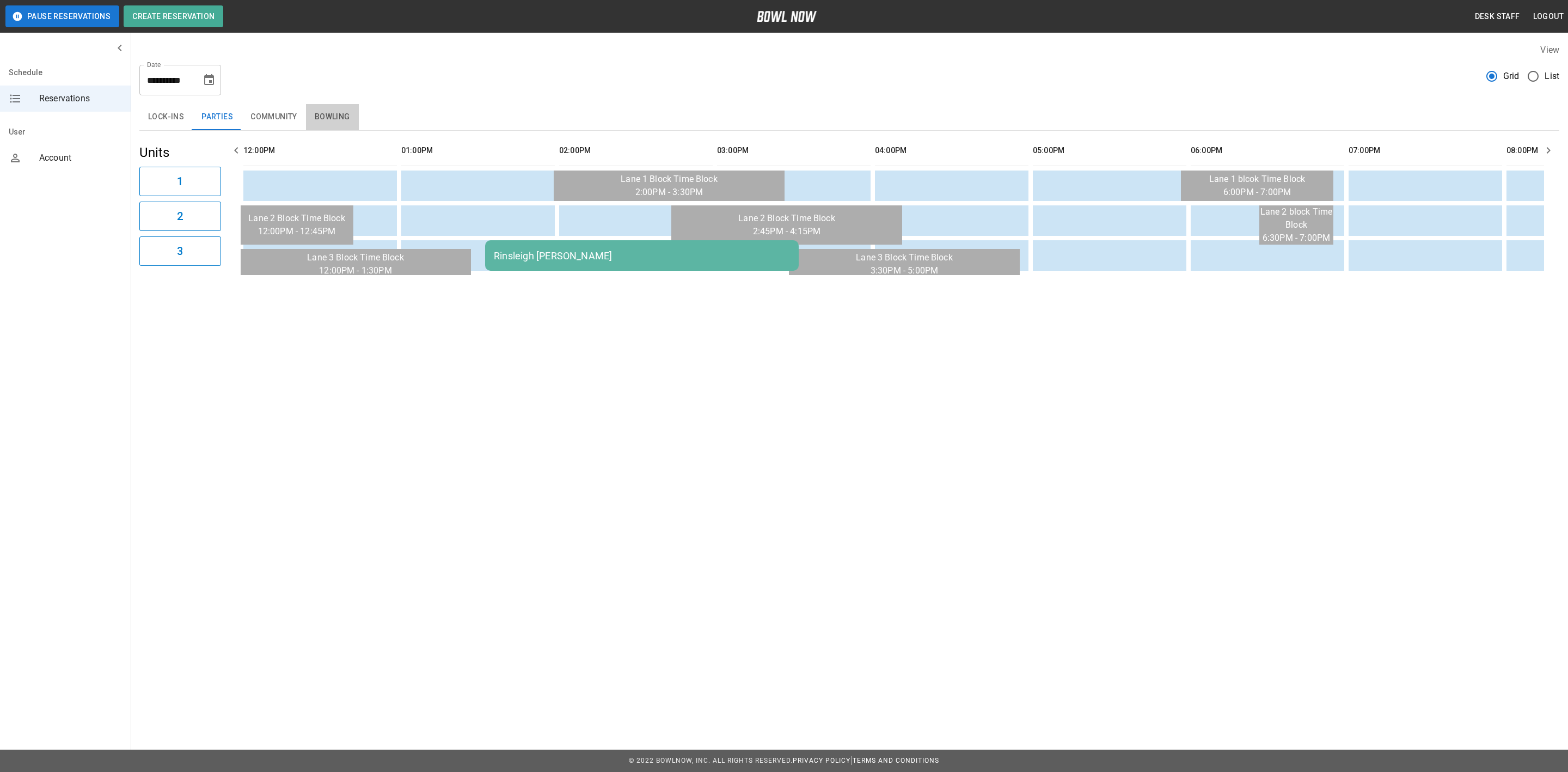
drag, startPoint x: 322, startPoint y: 129, endPoint x: 288, endPoint y: 118, distance: 35.7
click at [322, 129] on button "Bowling" at bounding box center [332, 117] width 53 height 26
click at [288, 118] on button "Community" at bounding box center [274, 117] width 65 height 26
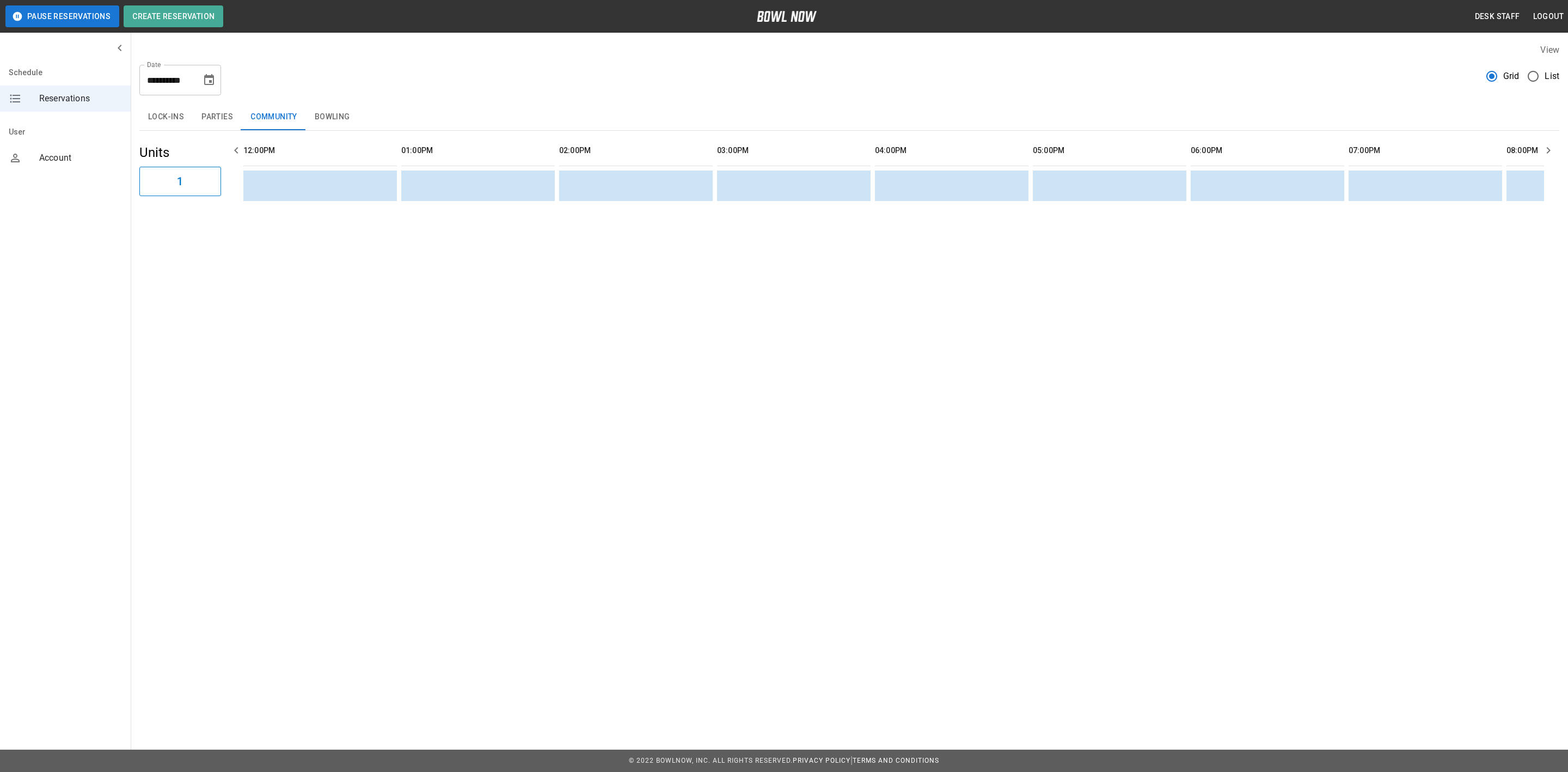
click at [361, 116] on div "Lock-ins Parties Community Bowling" at bounding box center [849, 117] width 1420 height 26
click at [342, 118] on button "Bowling" at bounding box center [332, 117] width 53 height 26
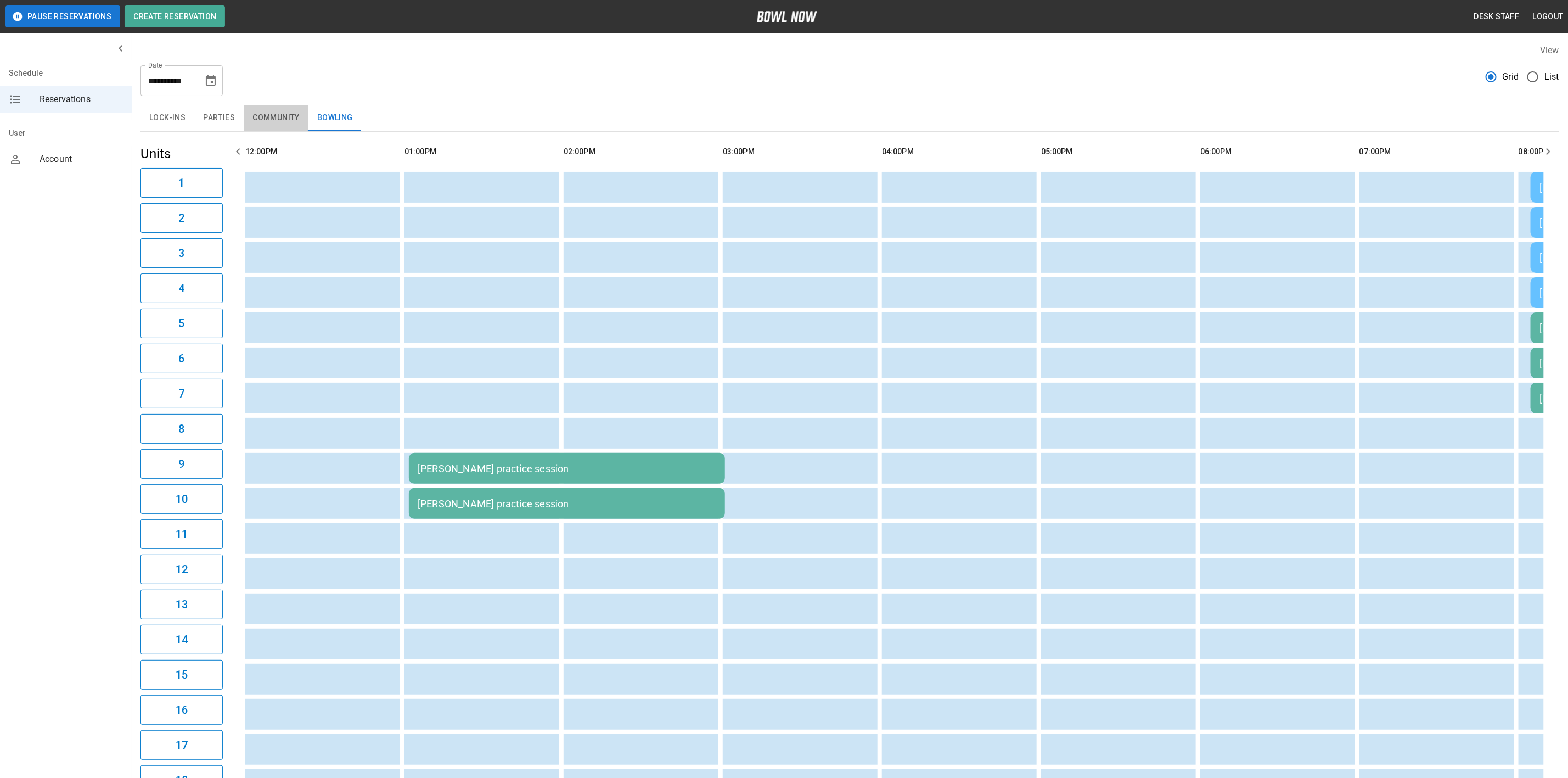
click at [293, 119] on button "Community" at bounding box center [276, 118] width 65 height 26
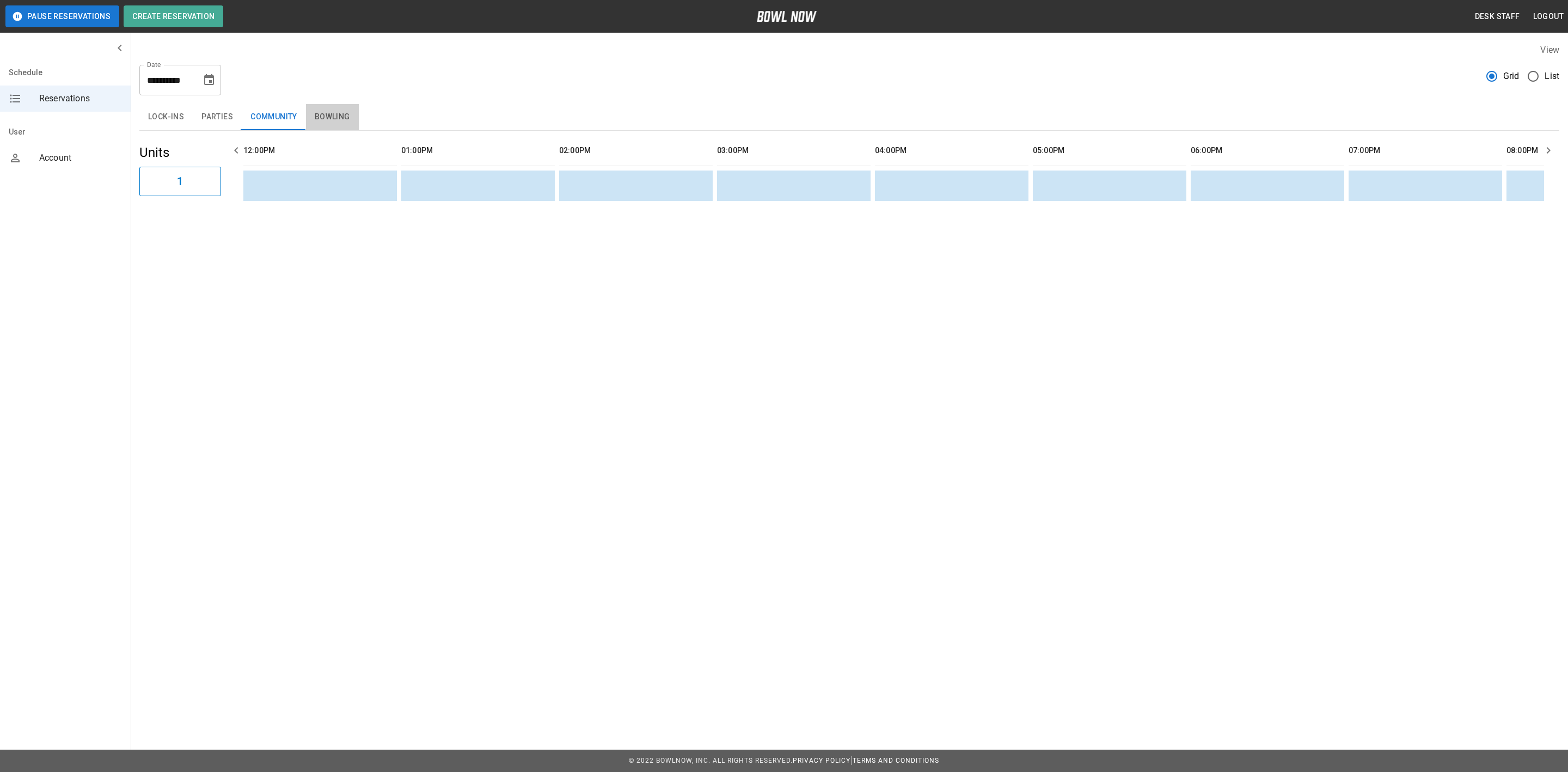
click at [328, 116] on button "Bowling" at bounding box center [332, 117] width 53 height 26
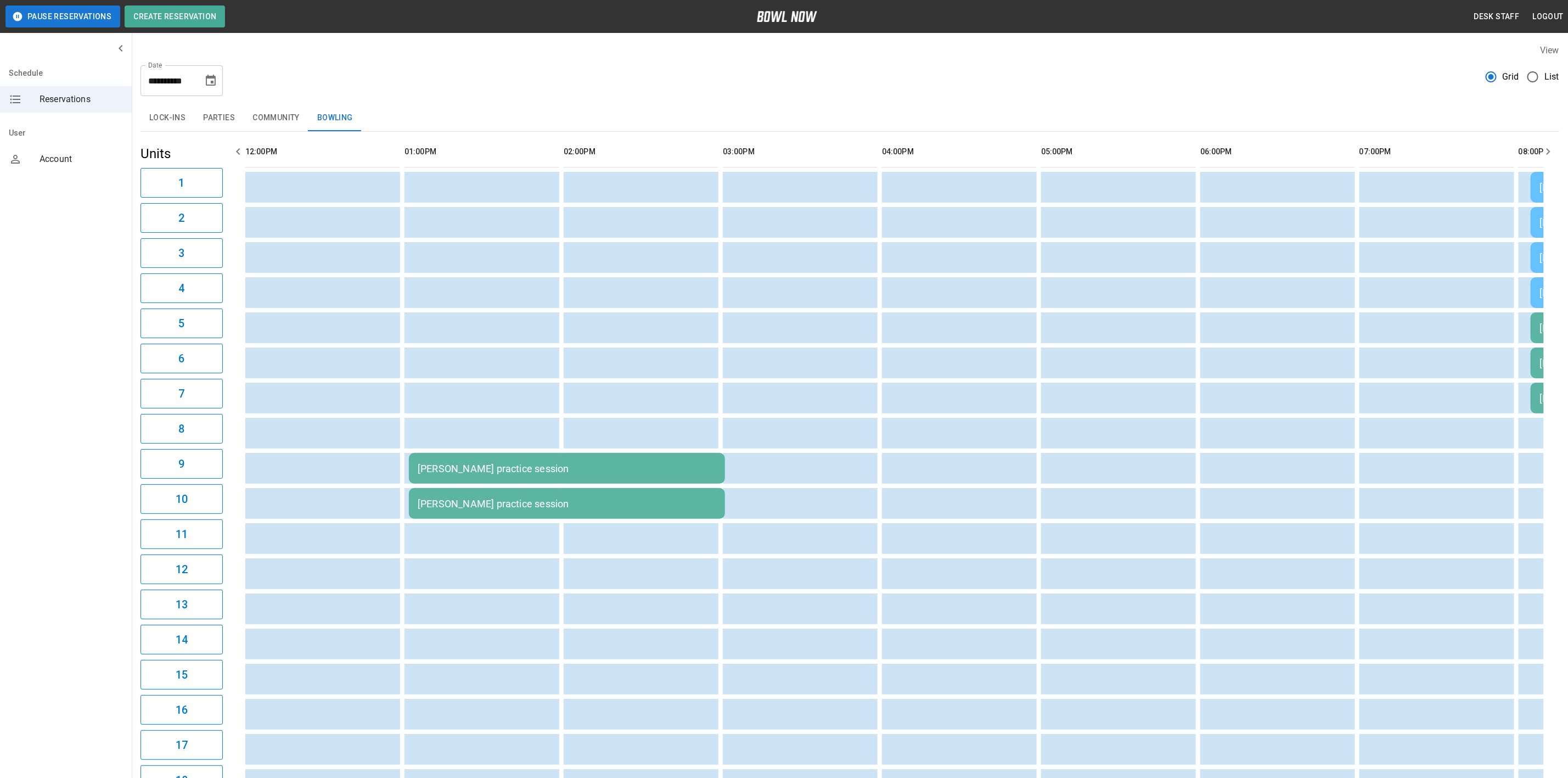
click at [275, 117] on button "Community" at bounding box center [276, 118] width 65 height 26
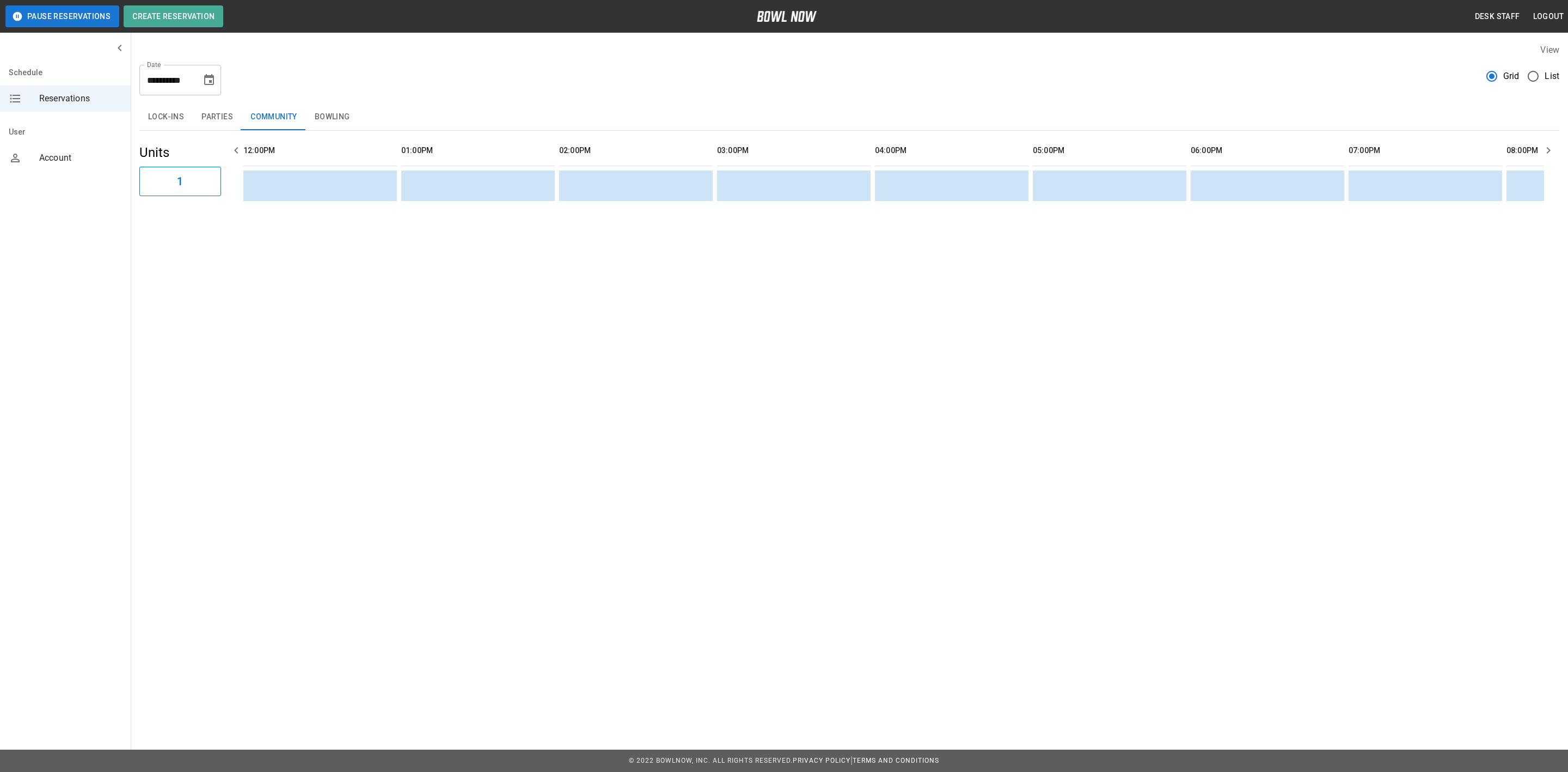
click at [217, 119] on button "Parties" at bounding box center [217, 117] width 49 height 26
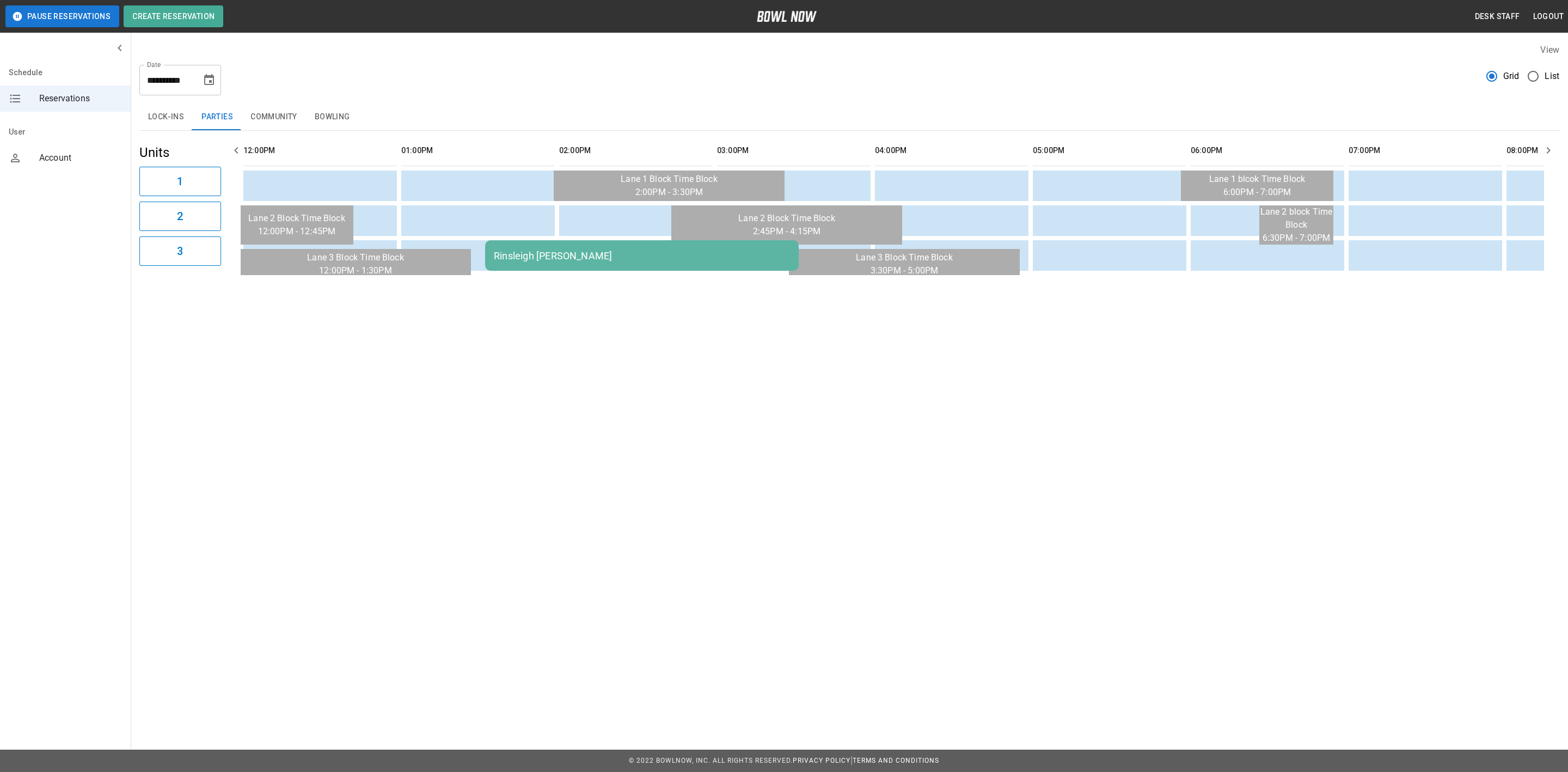
click at [551, 275] on div "11:48AM Rinsleigh Doucette KP" at bounding box center [891, 203] width 1303 height 145
